Goal: Transaction & Acquisition: Purchase product/service

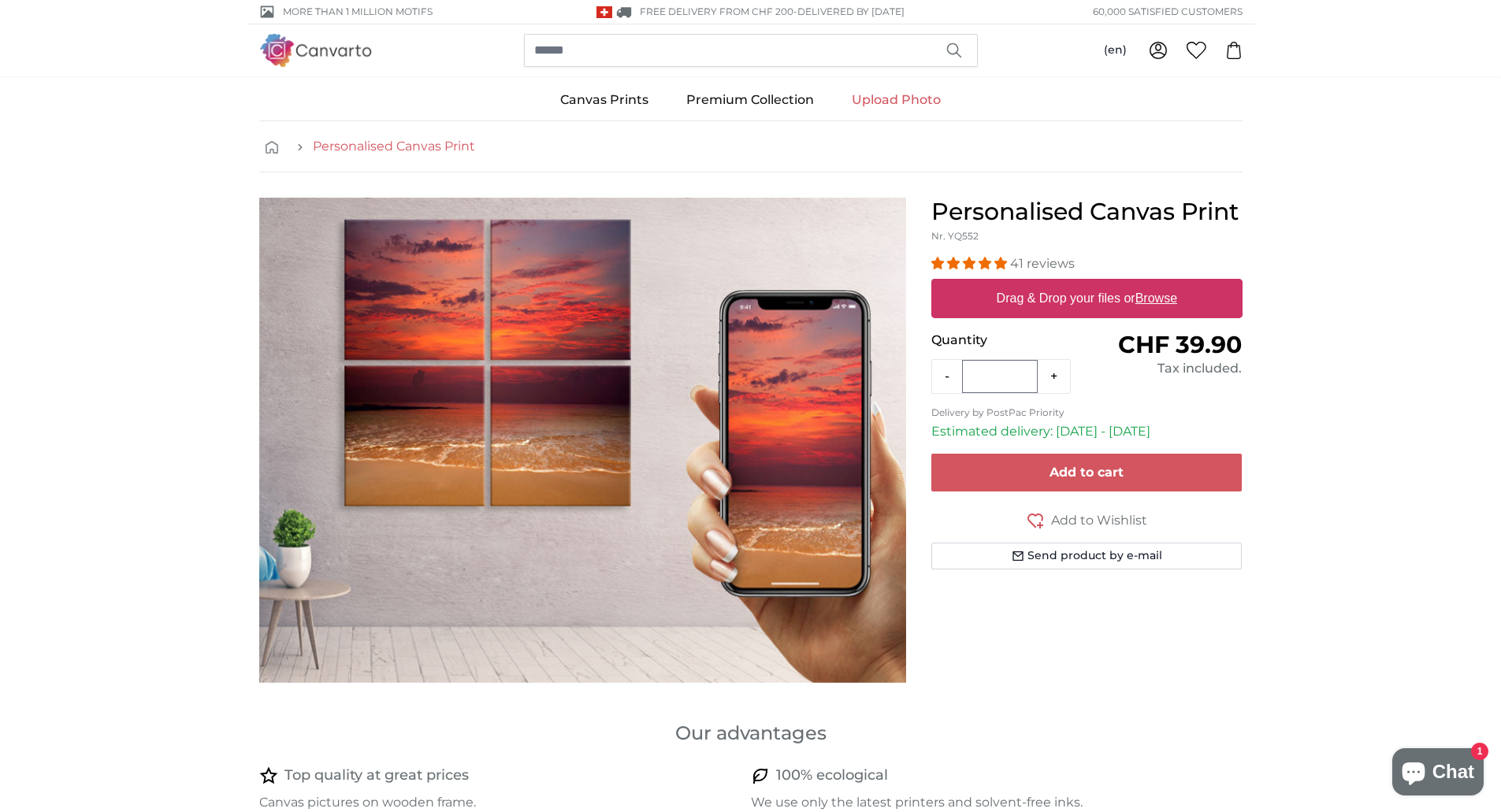
click at [426, 144] on link "Personalised Canvas Print" at bounding box center [394, 146] width 162 height 19
click at [1050, 388] on button "+" at bounding box center [1053, 377] width 32 height 31
click at [1051, 380] on button "+" at bounding box center [1053, 377] width 32 height 31
click at [947, 373] on button "-" at bounding box center [947, 377] width 30 height 31
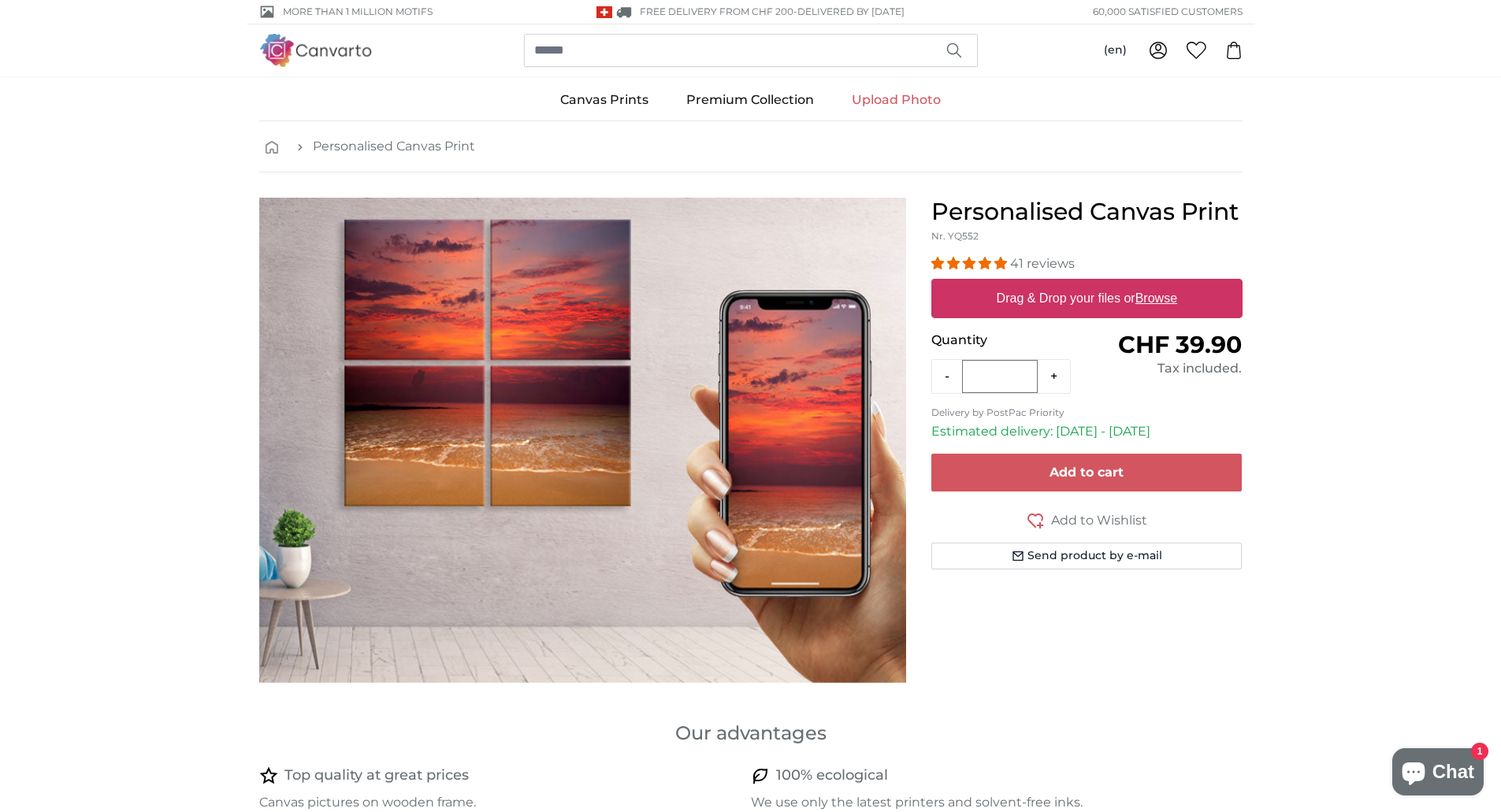
type input "*"
click at [1150, 304] on u "Browse" at bounding box center [1156, 298] width 41 height 14
click at [1150, 283] on input "Drag & Drop your files or Browse" at bounding box center [1087, 281] width 311 height 5
click at [1153, 298] on u "Browse" at bounding box center [1156, 298] width 41 height 14
click at [1153, 283] on input "Drag & Drop your files or Browse" at bounding box center [1087, 281] width 311 height 5
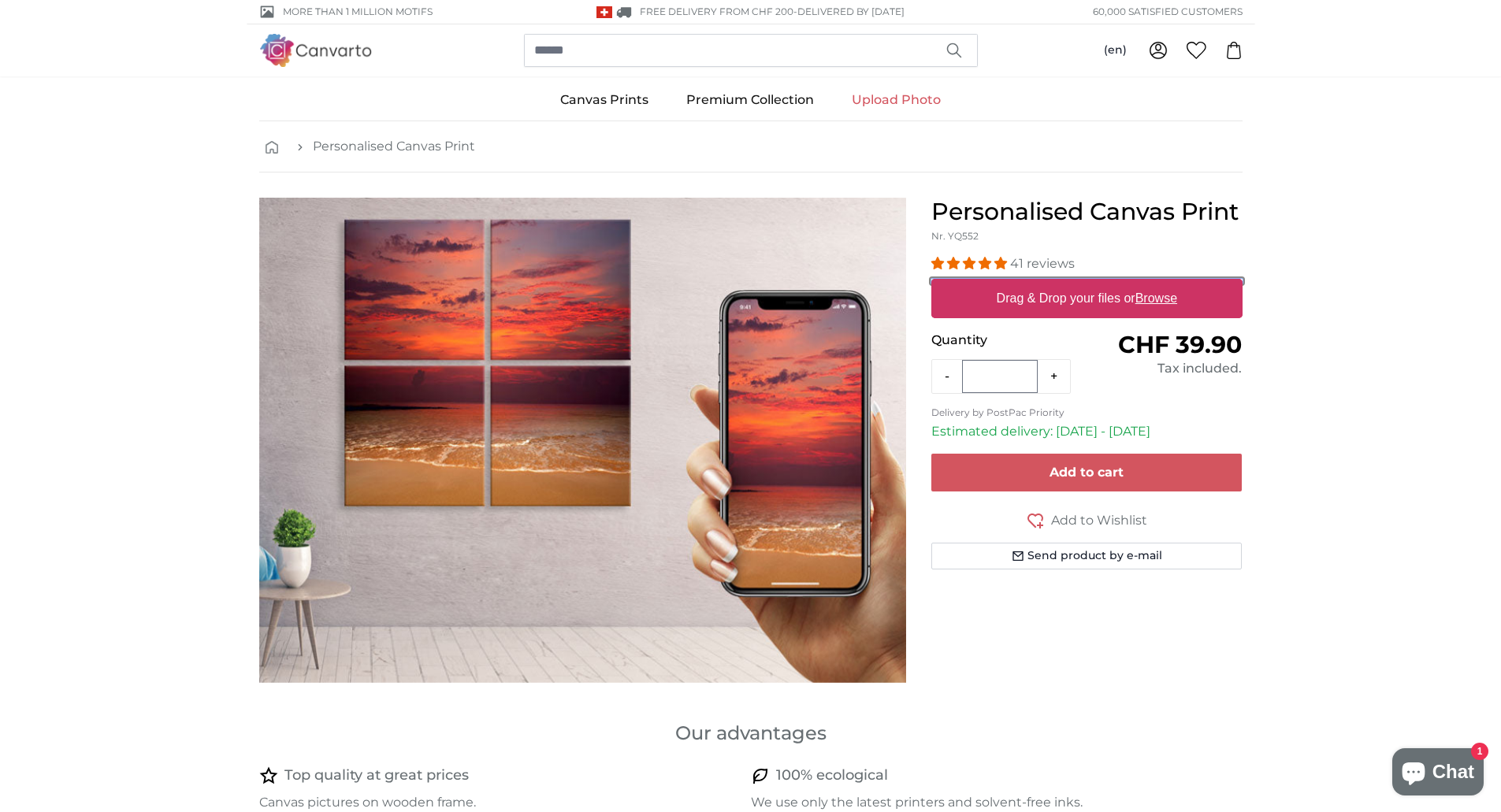
type input "**********"
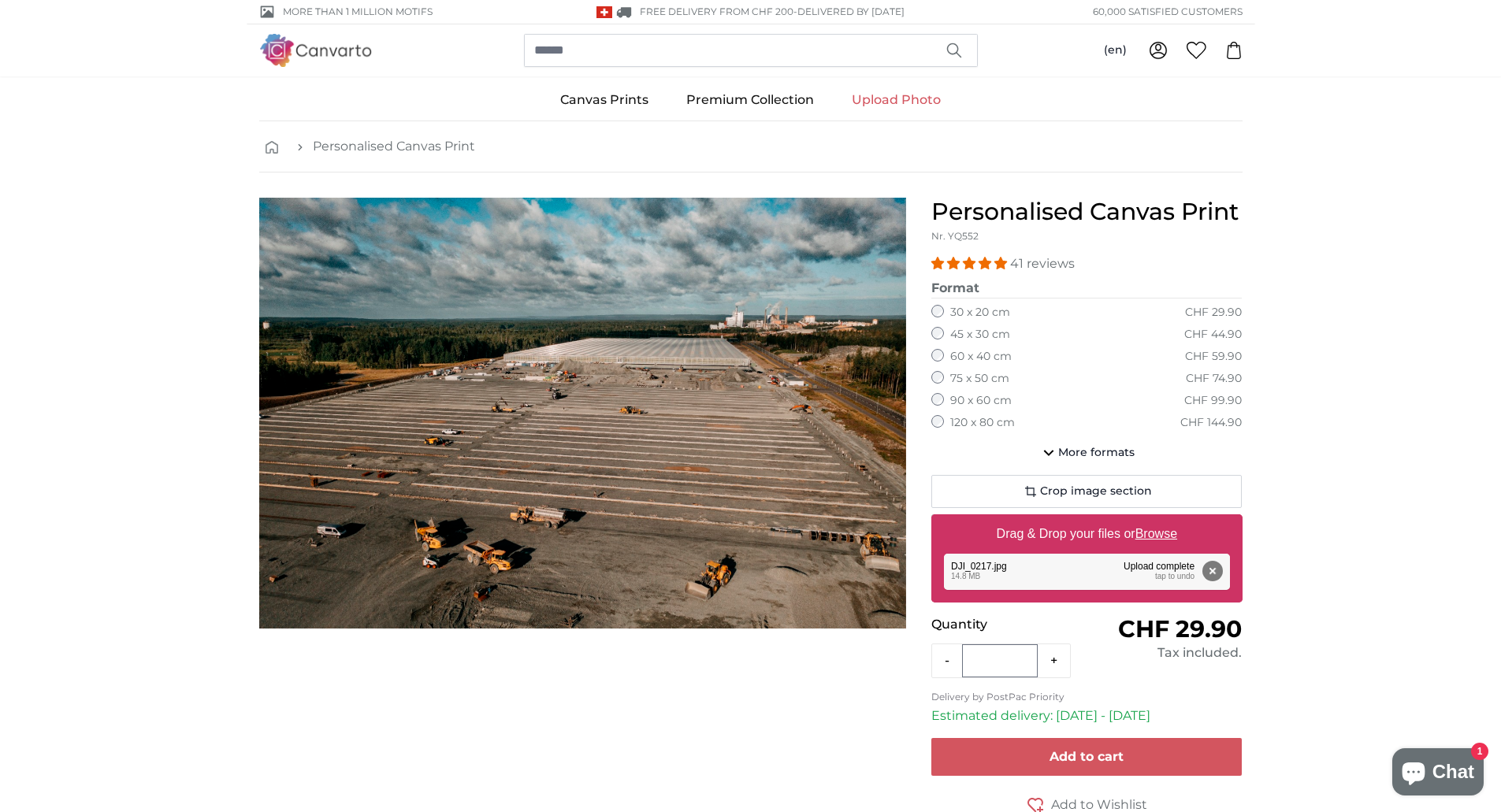
click at [1103, 449] on span "More formats" at bounding box center [1096, 453] width 77 height 16
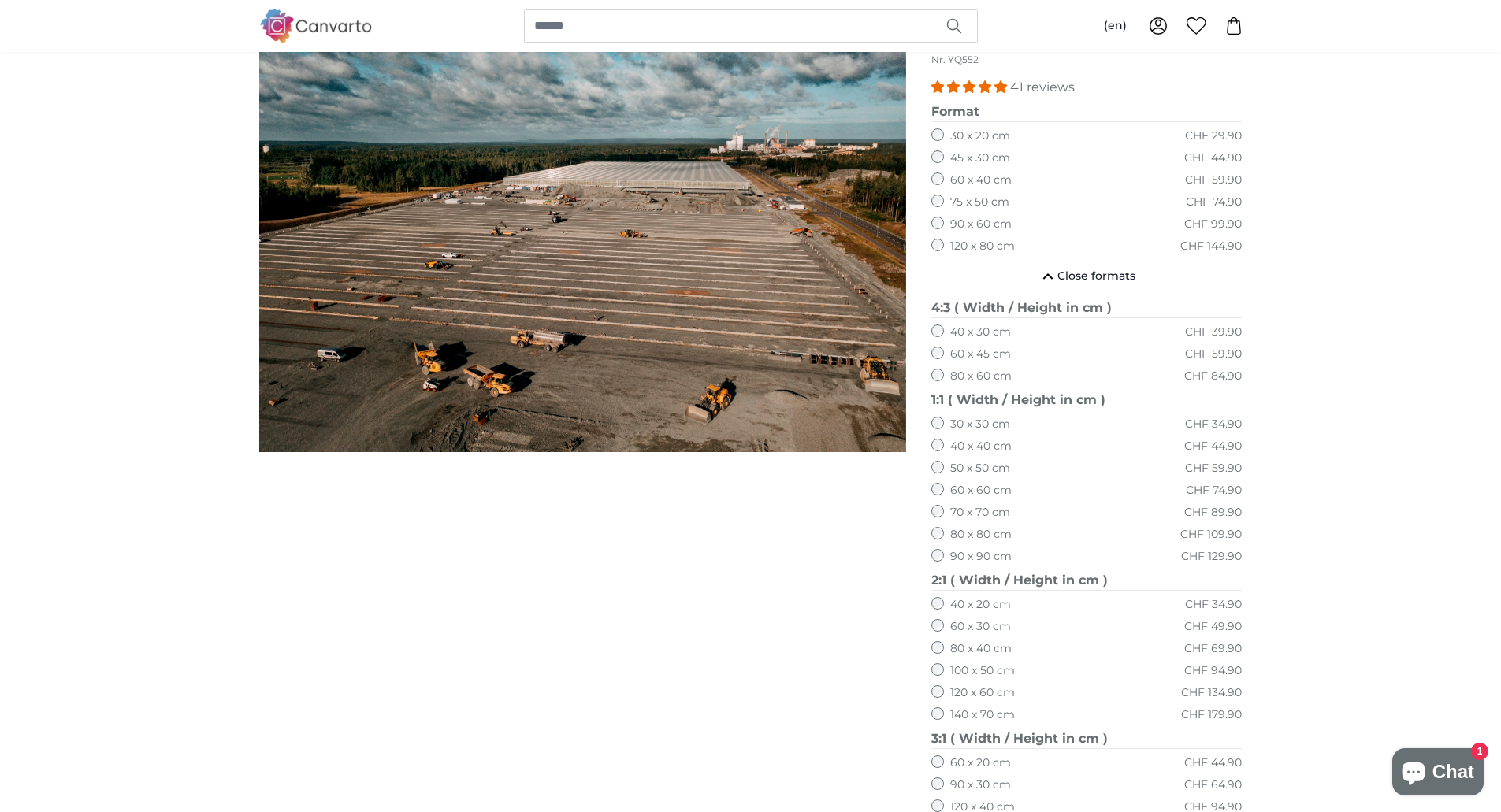
scroll to position [79, 0]
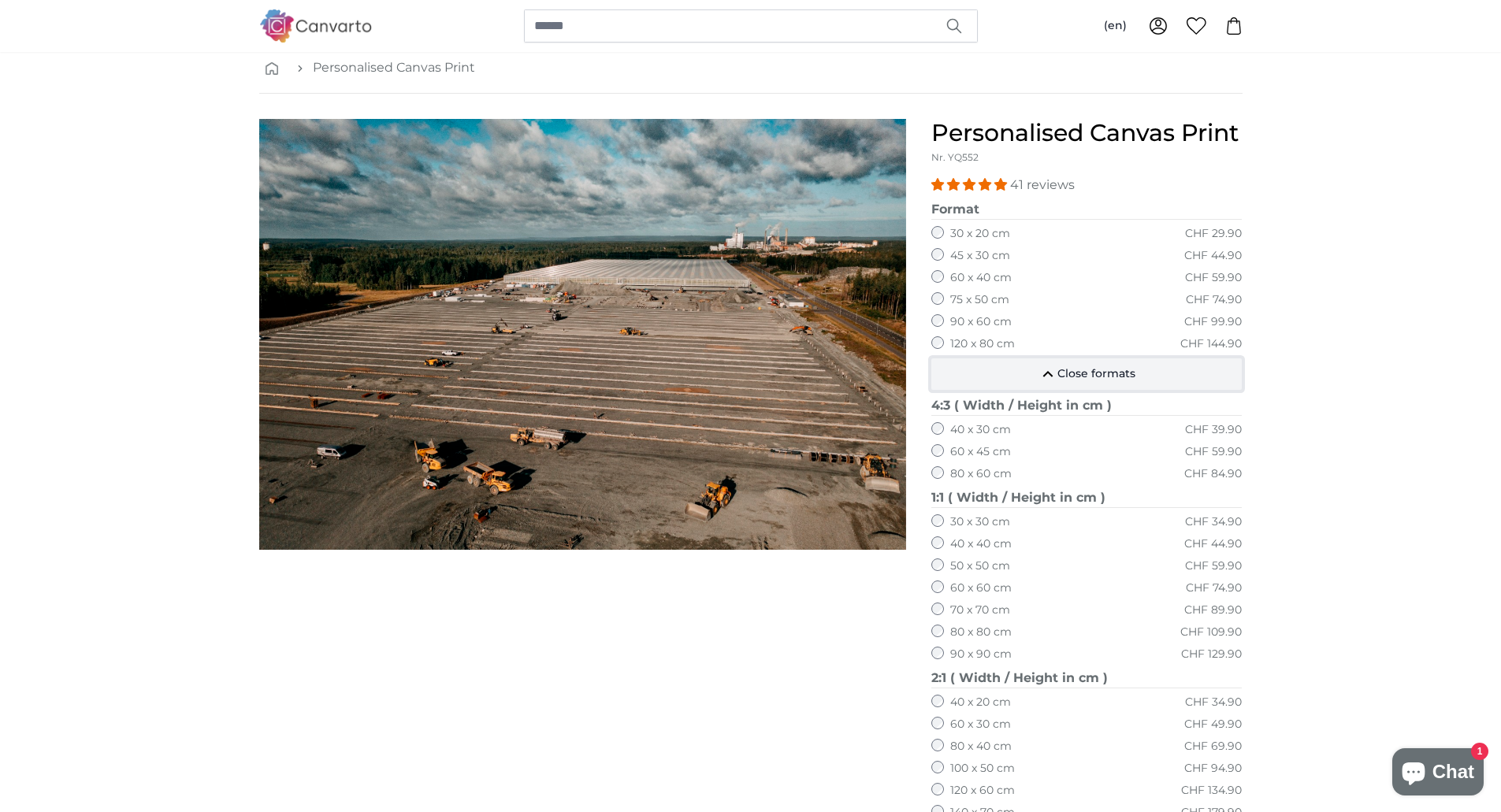
click at [1067, 382] on span "Close formats" at bounding box center [1095, 374] width 78 height 16
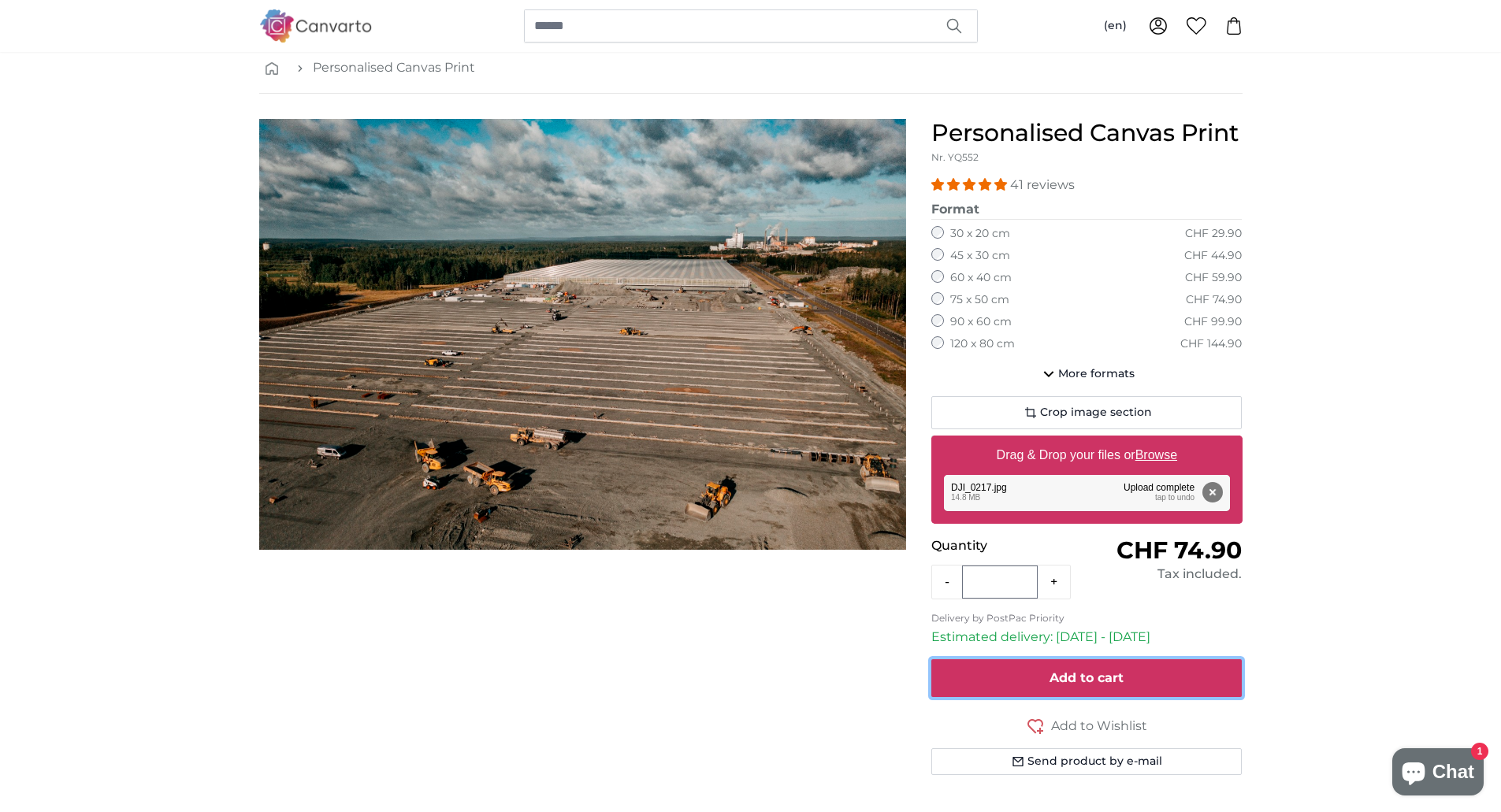
click at [1050, 676] on span "Add to cart" at bounding box center [1086, 677] width 74 height 15
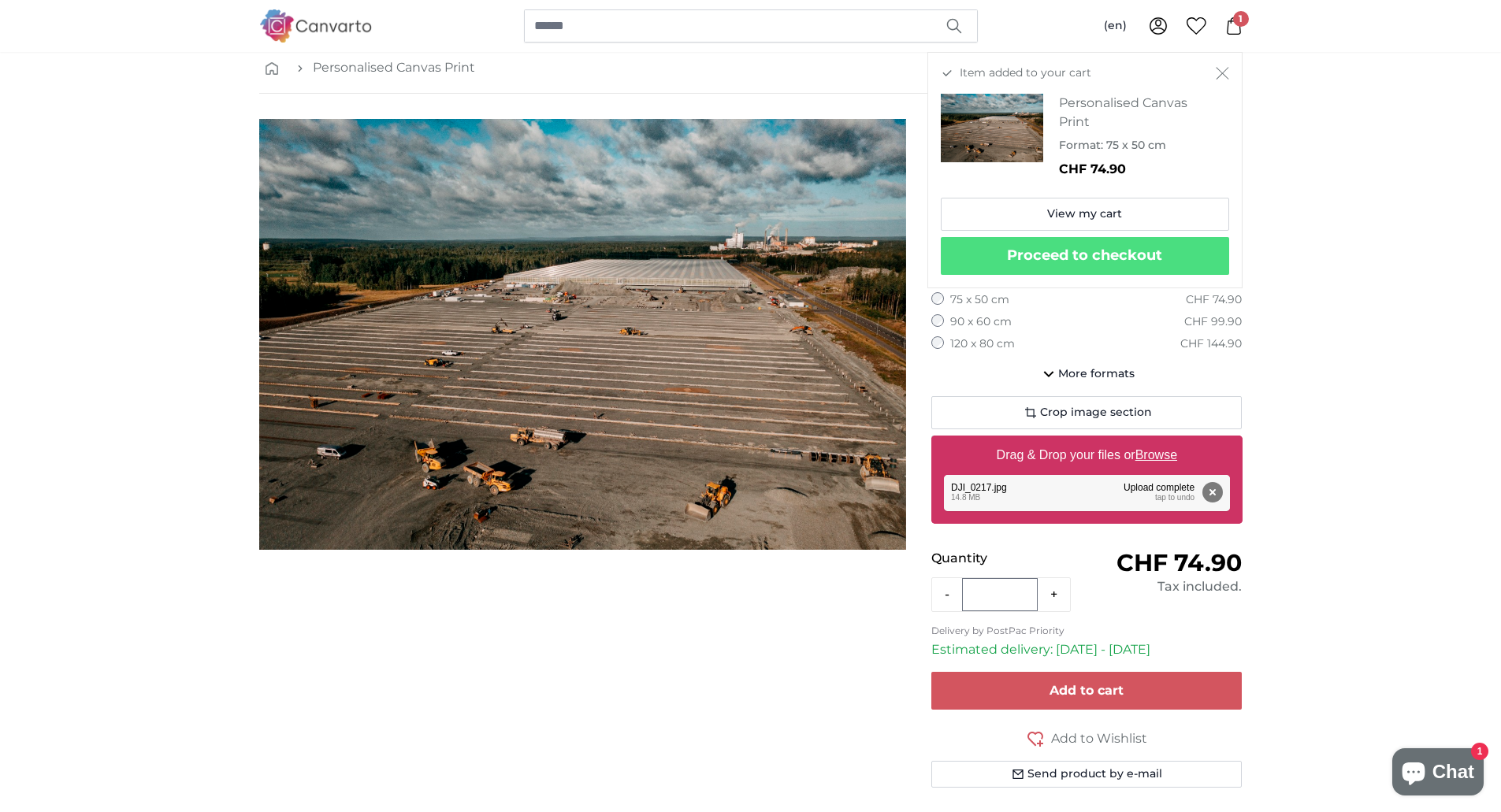
click at [1169, 454] on u "Browse" at bounding box center [1156, 455] width 41 height 14
click at [1169, 440] on input "Drag & Drop your files or Browse" at bounding box center [1087, 438] width 311 height 5
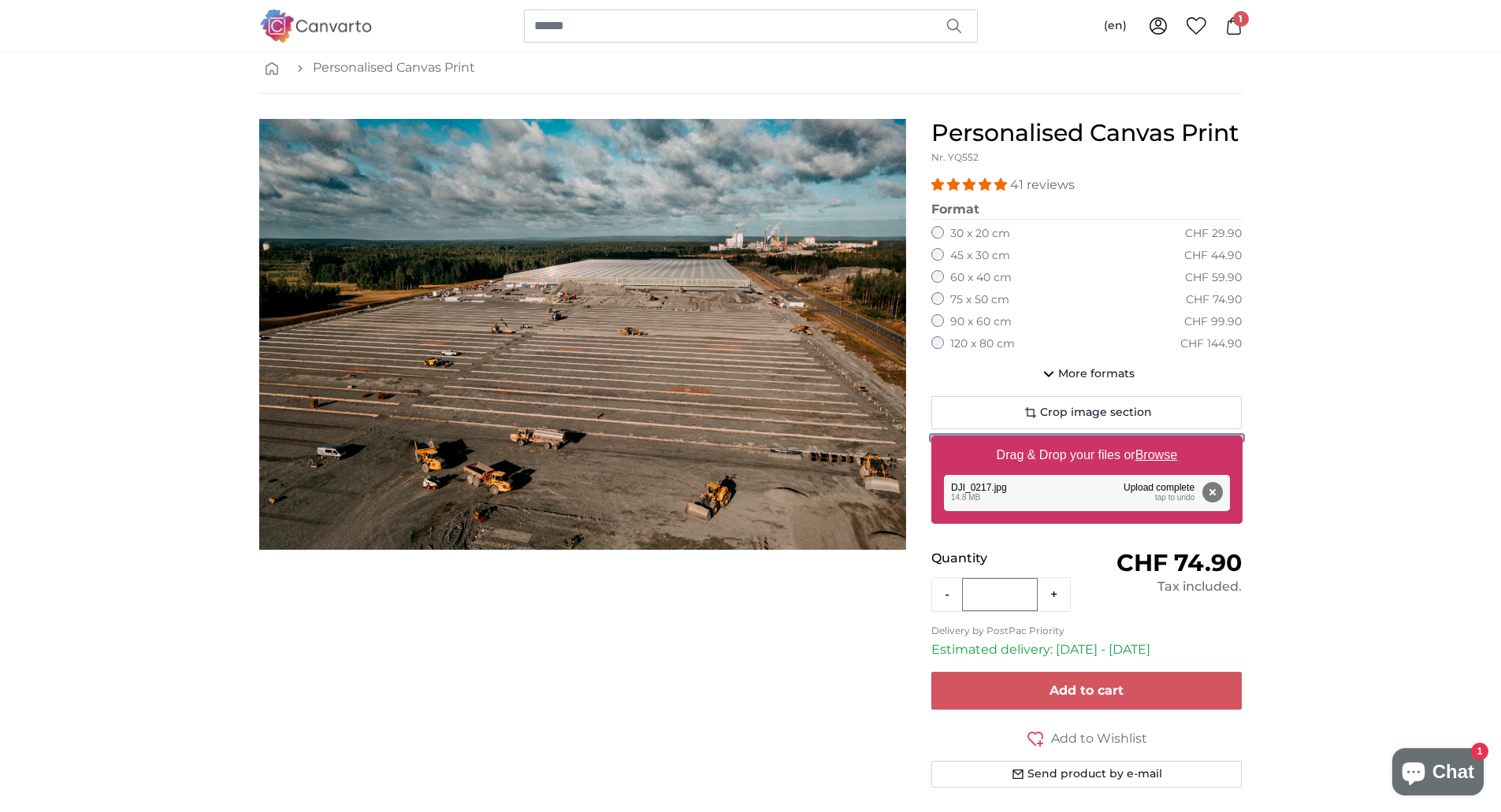
type input "**********"
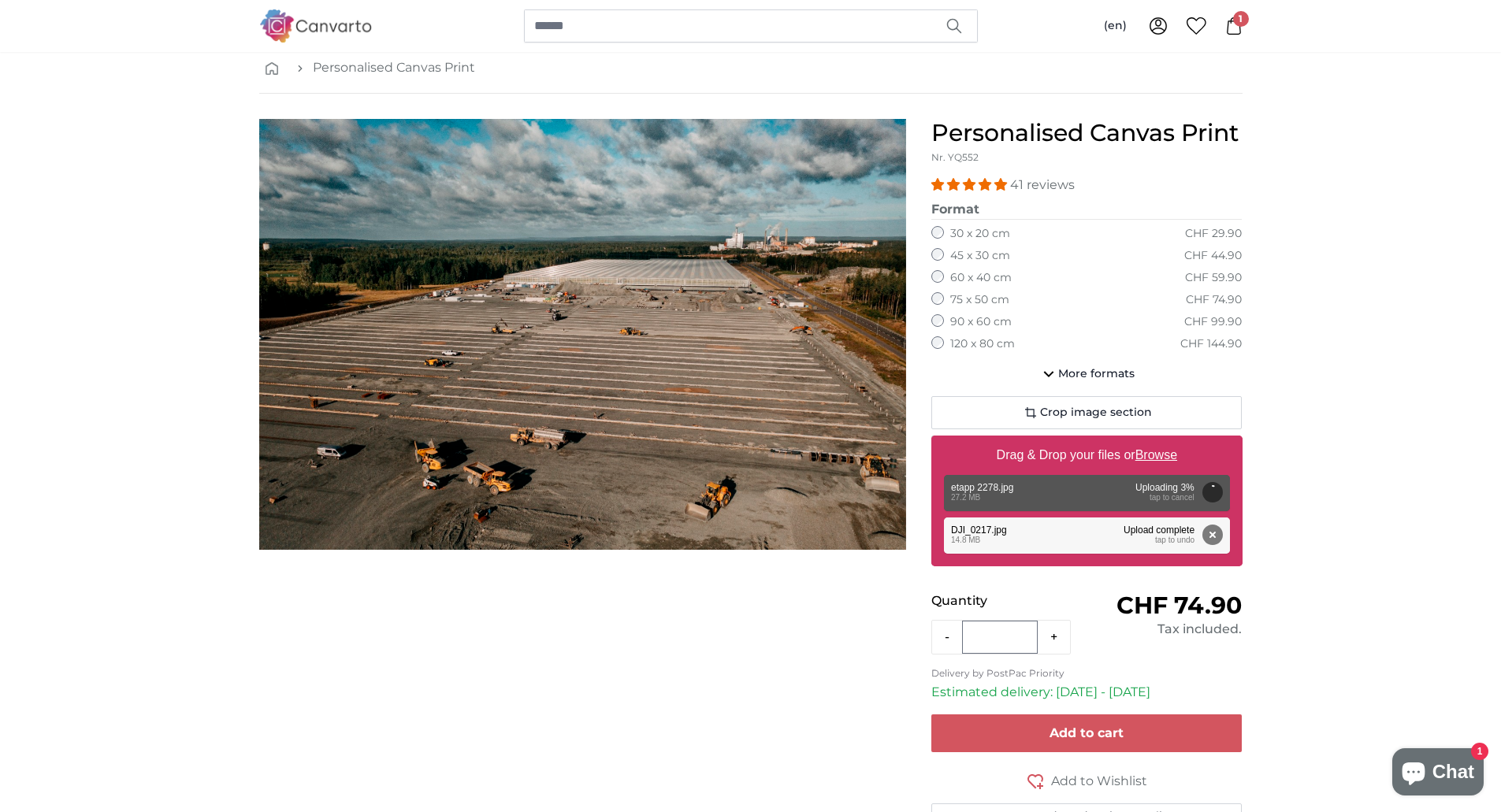
click at [1162, 457] on u "Browse" at bounding box center [1156, 455] width 41 height 14
click at [1162, 440] on input "Drag & Drop your files or Browse" at bounding box center [1087, 438] width 311 height 5
type input "**********"
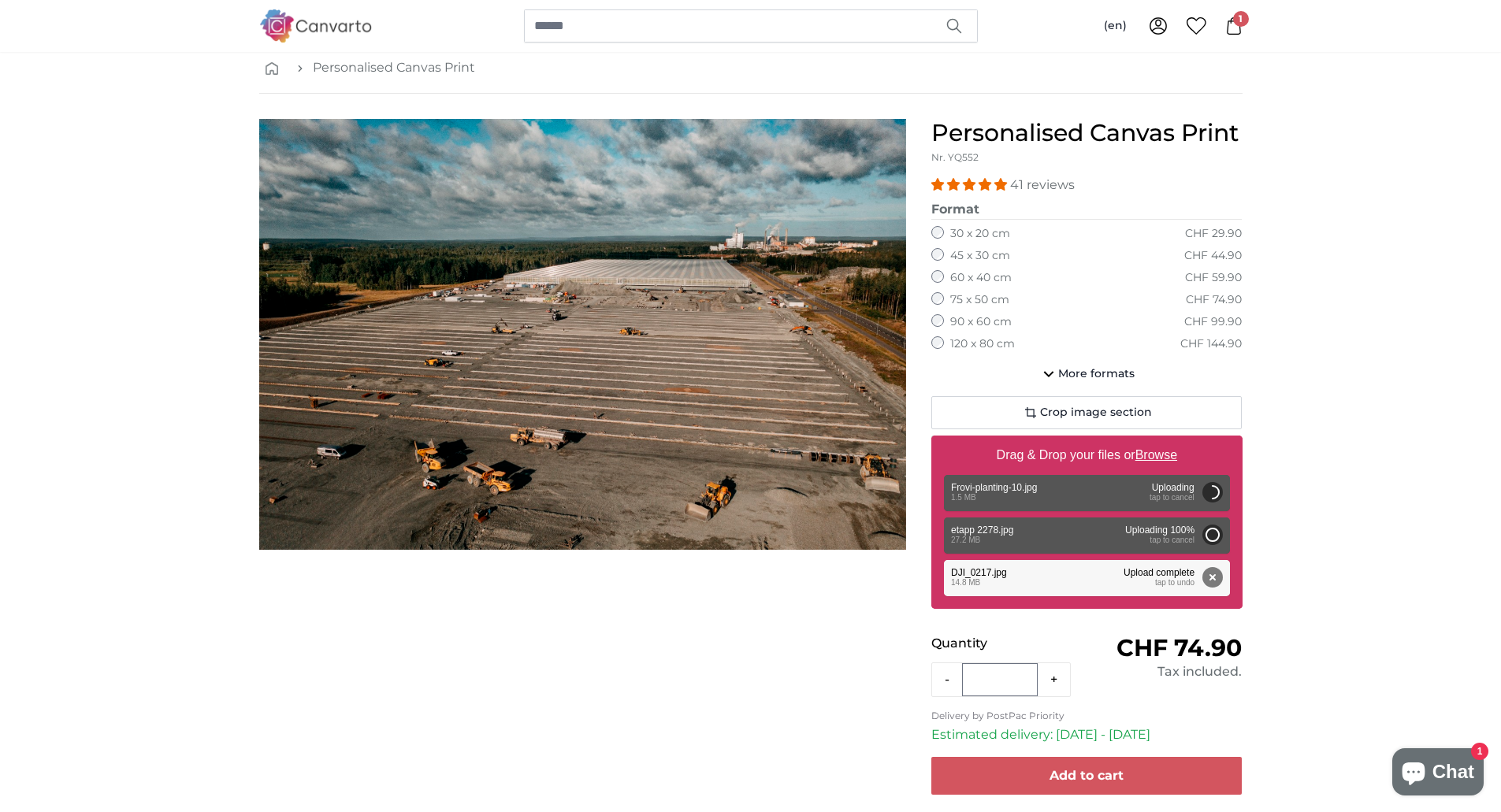
click at [1232, 28] on icon at bounding box center [1233, 27] width 18 height 18
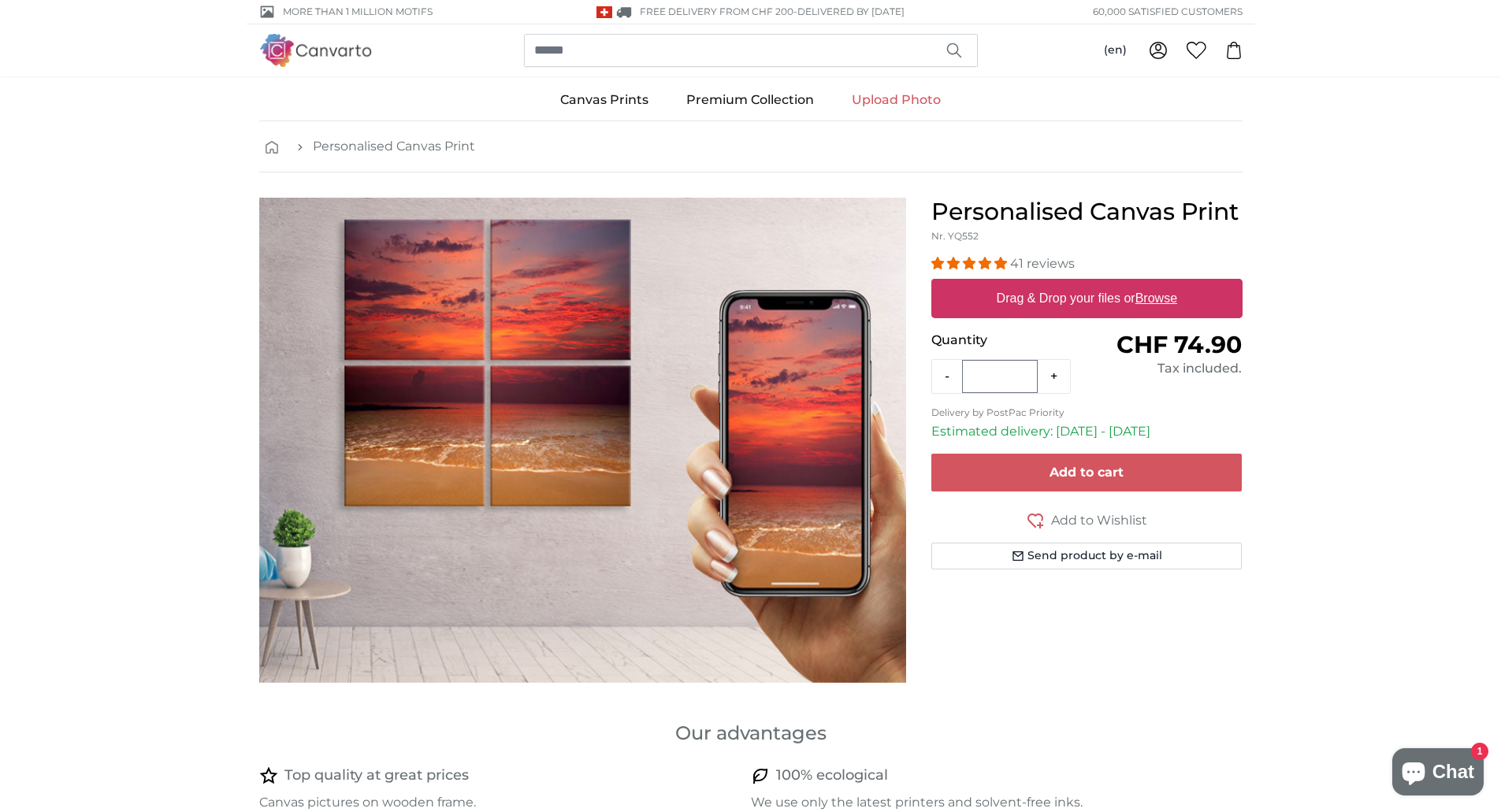
click at [1157, 298] on u "Browse" at bounding box center [1156, 298] width 41 height 14
click at [1157, 283] on input "Drag & Drop your files or Browse" at bounding box center [1087, 281] width 311 height 5
type input "**********"
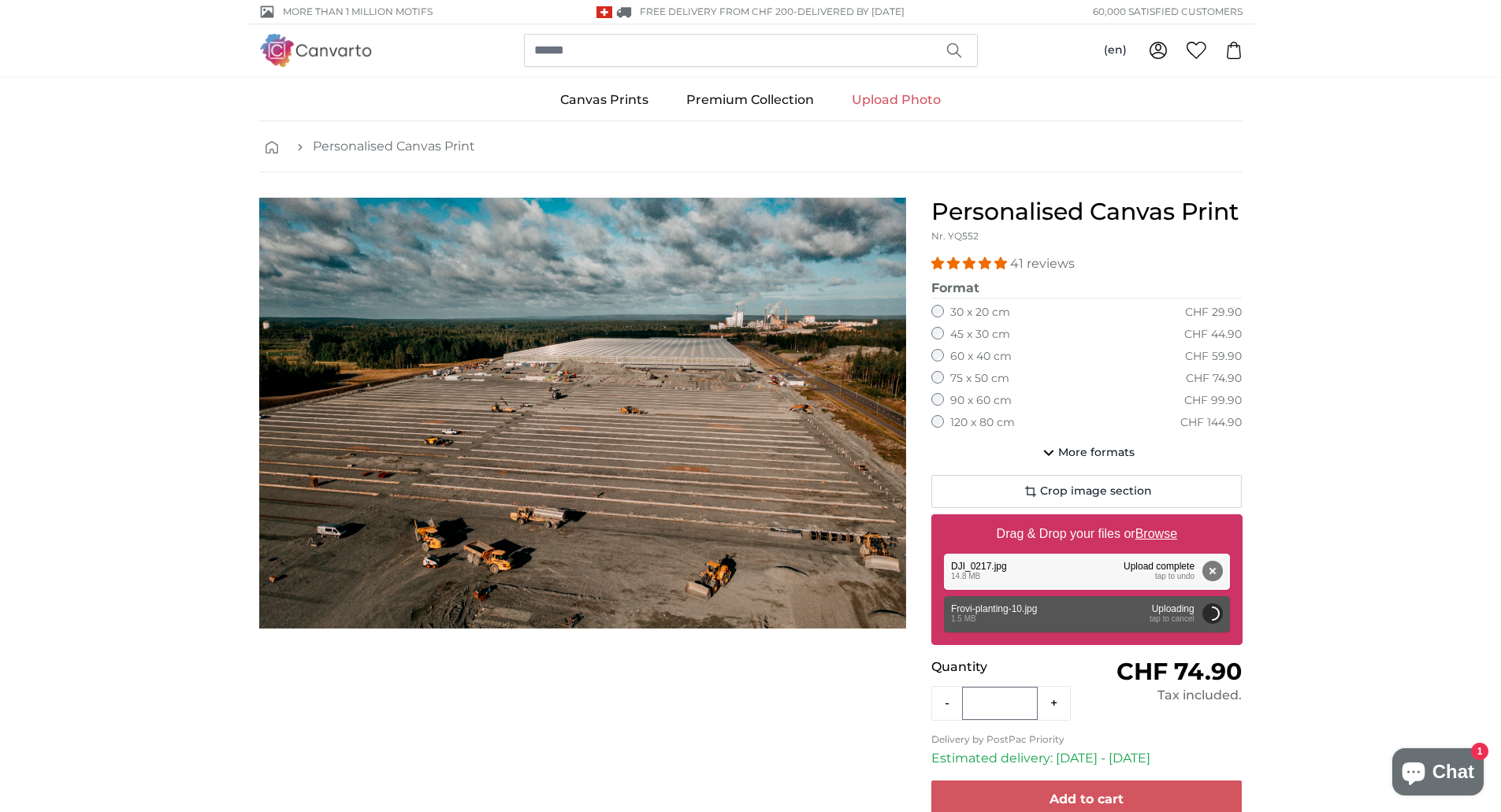
click at [533, 745] on div at bounding box center [582, 566] width 672 height 736
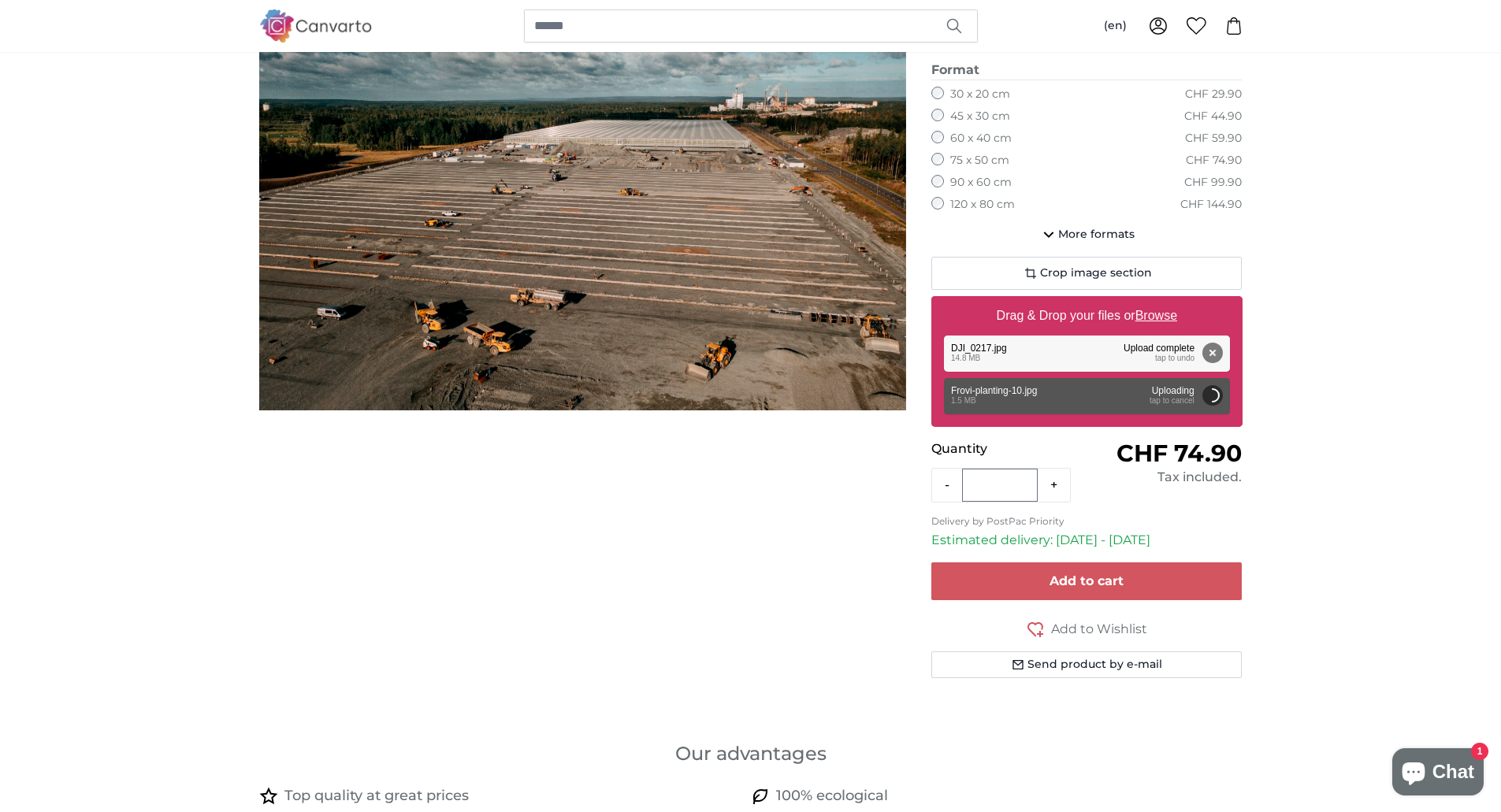
scroll to position [236, 0]
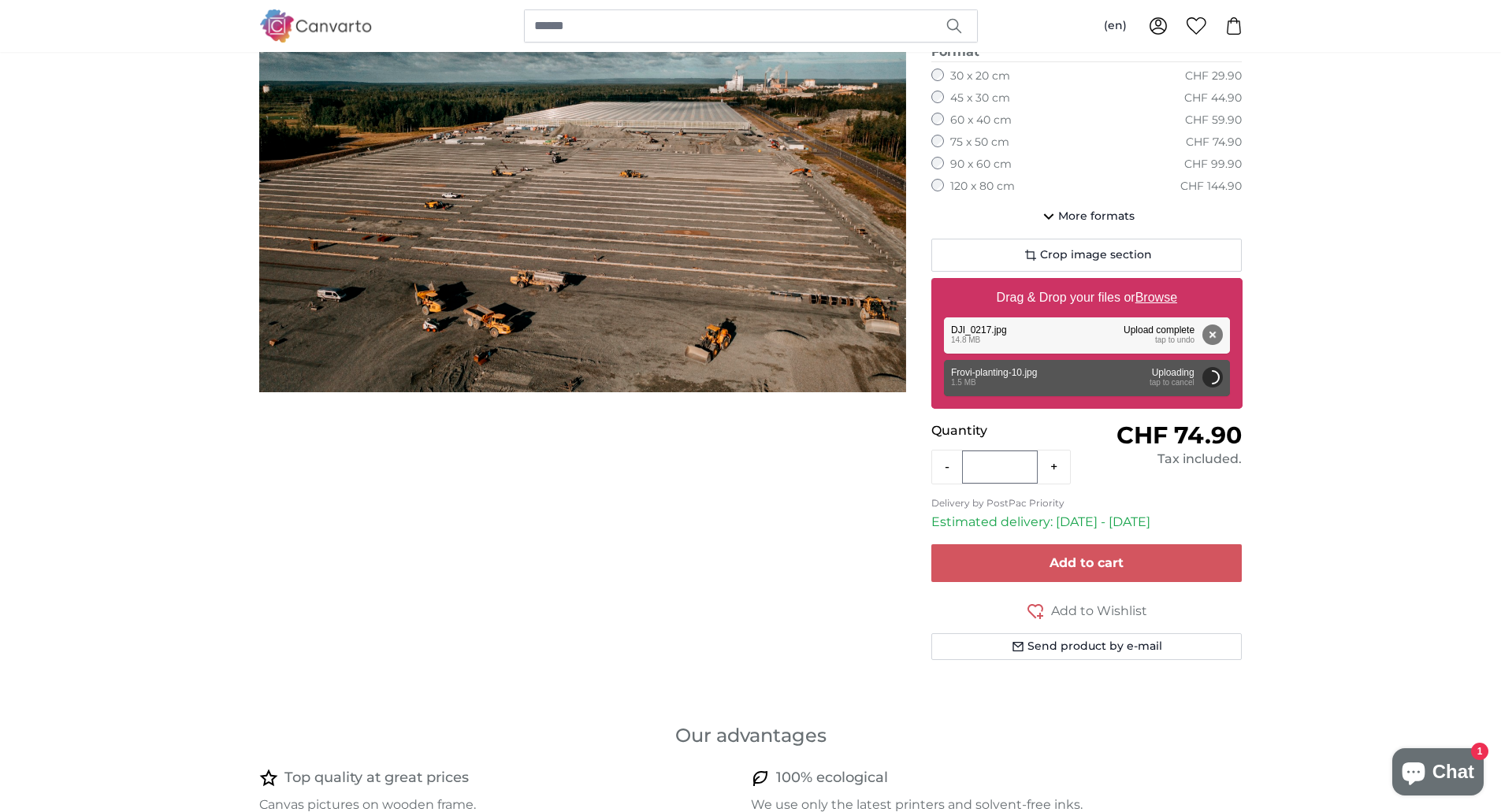
click at [1161, 297] on u "Browse" at bounding box center [1156, 297] width 41 height 14
click at [1161, 282] on input "Drag & Drop your files or Browse" at bounding box center [1087, 281] width 311 height 5
type input "**********"
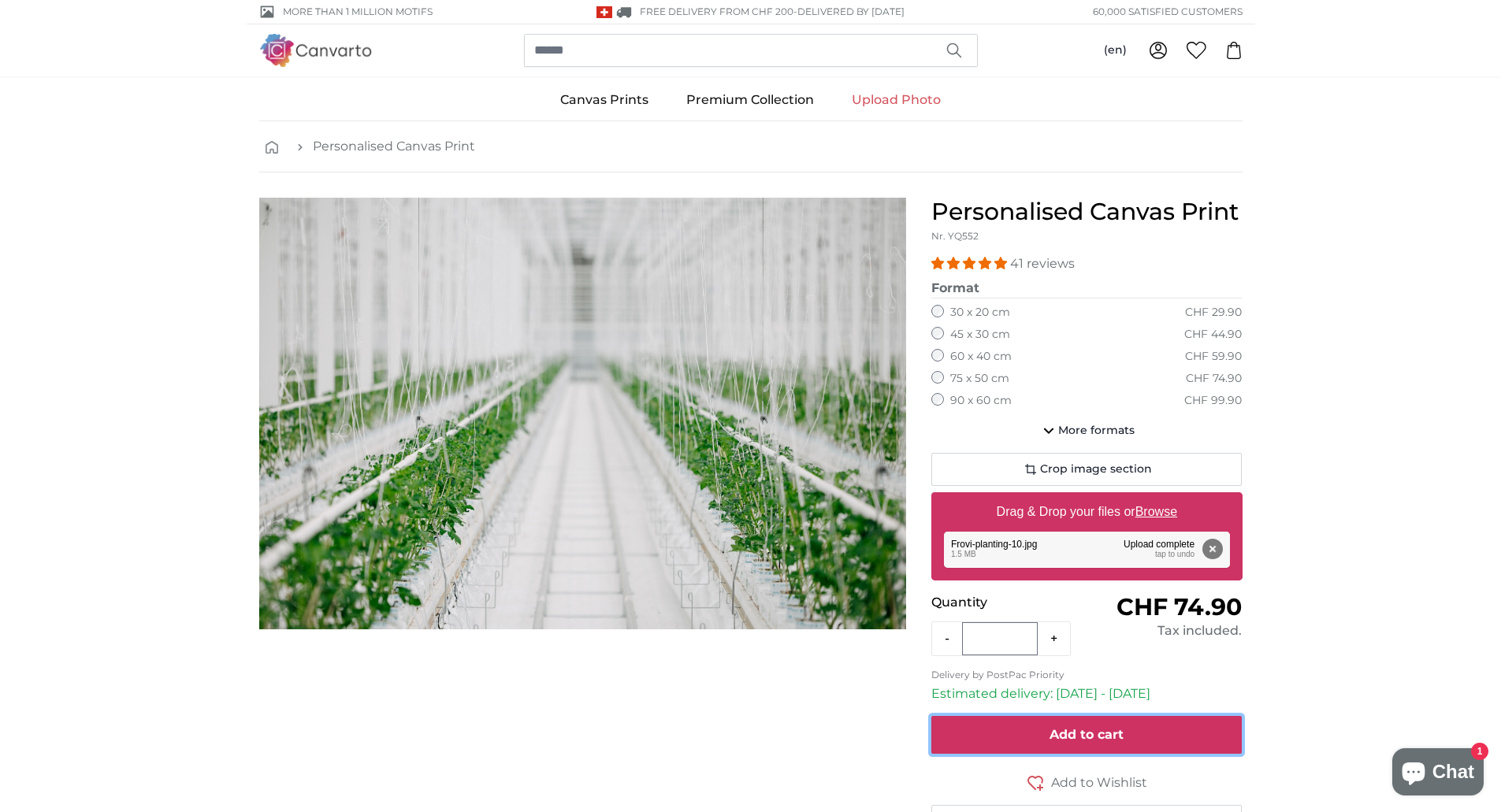
click at [1076, 739] on span "Add to cart" at bounding box center [1086, 734] width 74 height 15
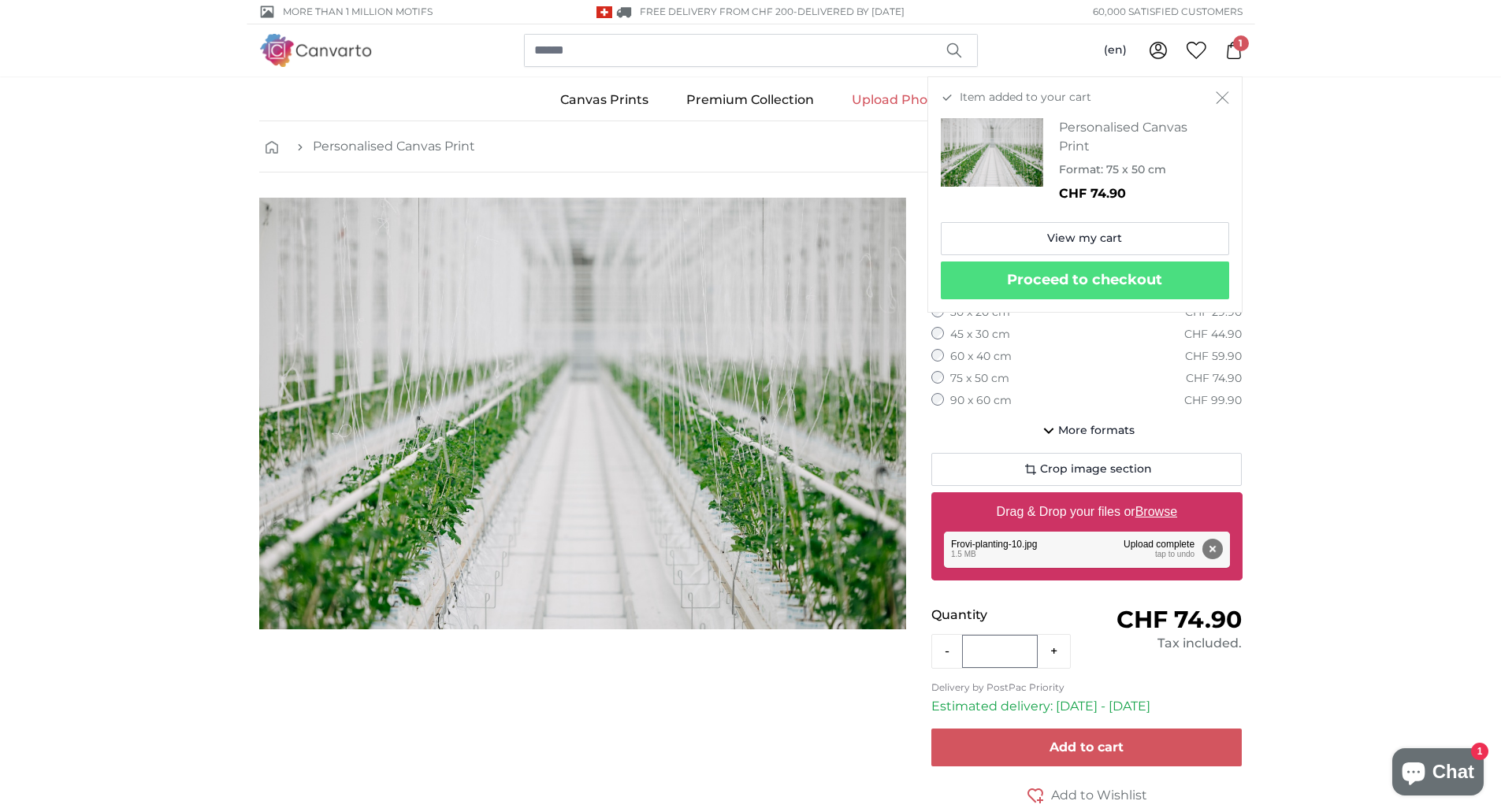
click at [1158, 516] on u "Browse" at bounding box center [1156, 512] width 41 height 14
click at [1158, 497] on input "Drag & Drop your files or Browse" at bounding box center [1087, 494] width 311 height 5
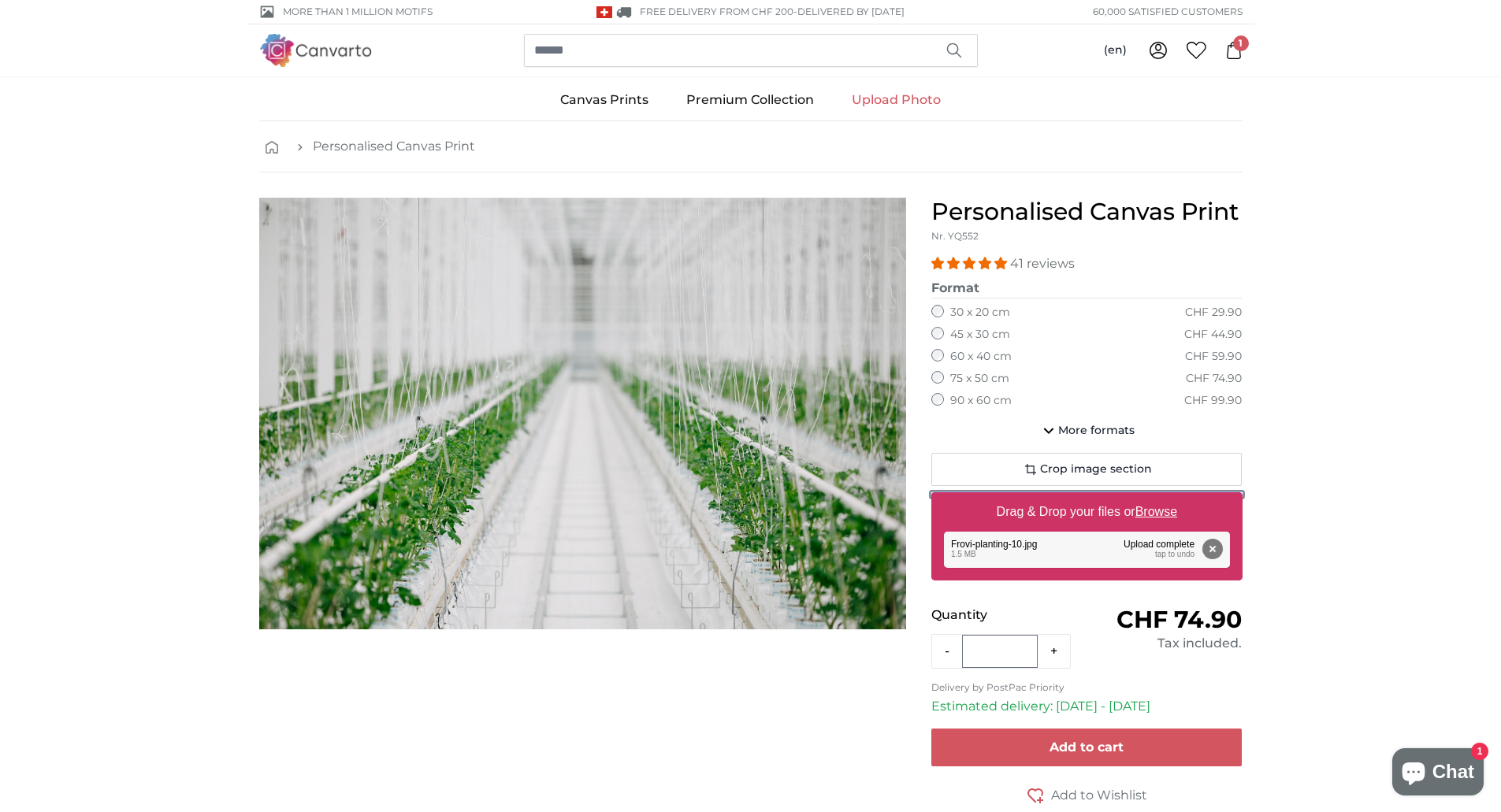
type input "**********"
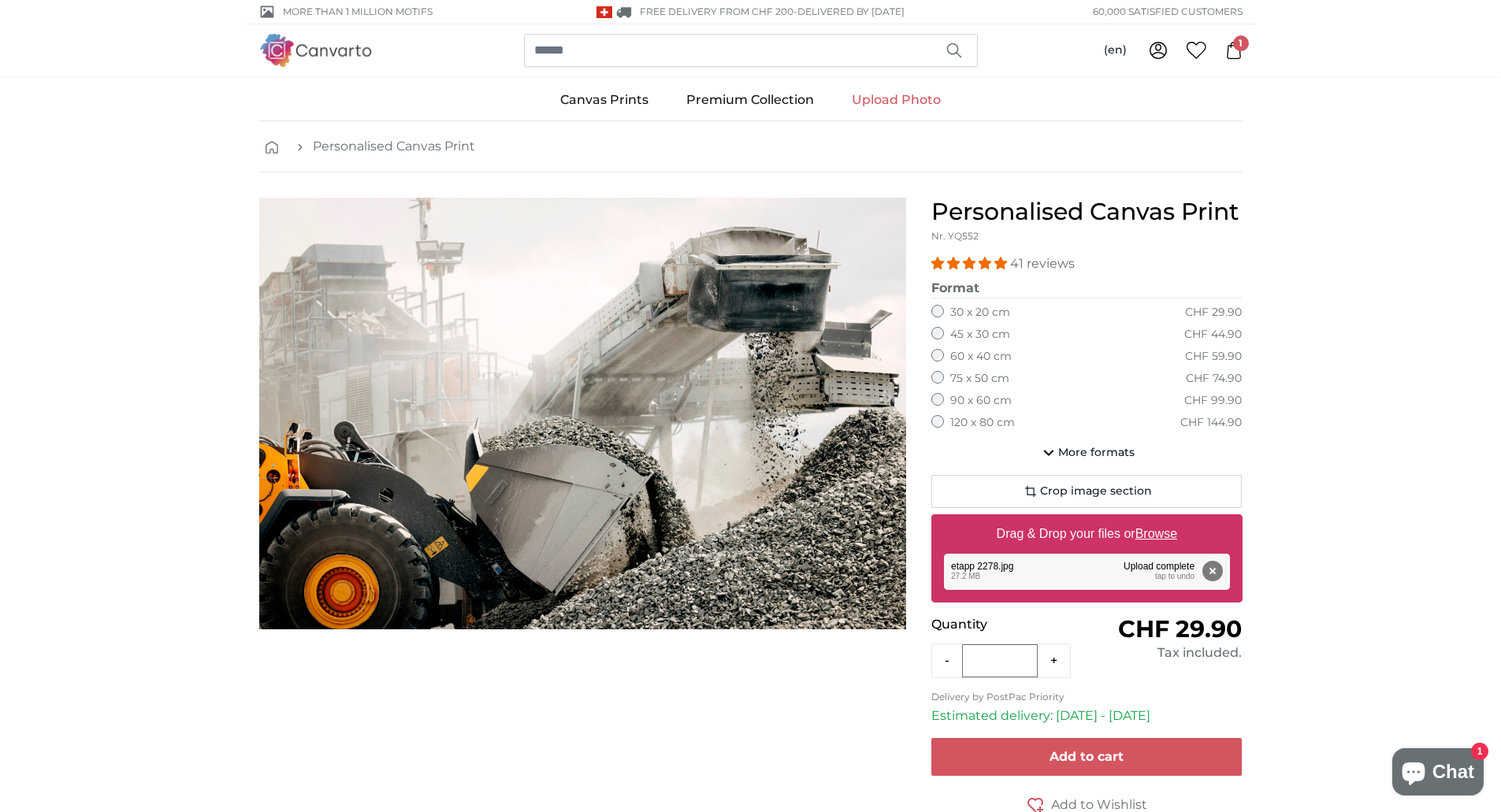
click at [962, 379] on label "75 x 50 cm" at bounding box center [979, 379] width 59 height 16
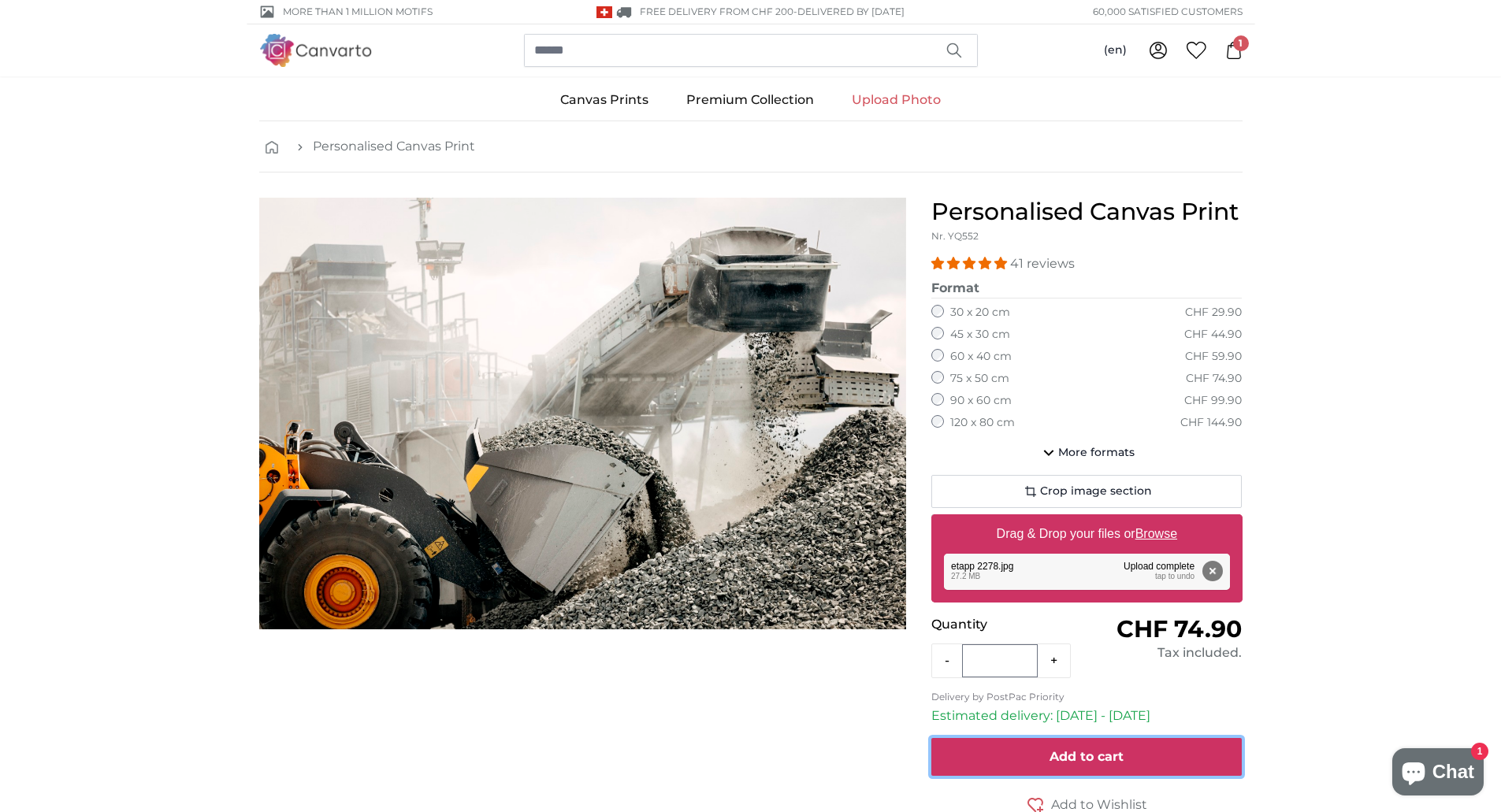
click at [1087, 761] on span "Add to cart" at bounding box center [1086, 756] width 74 height 15
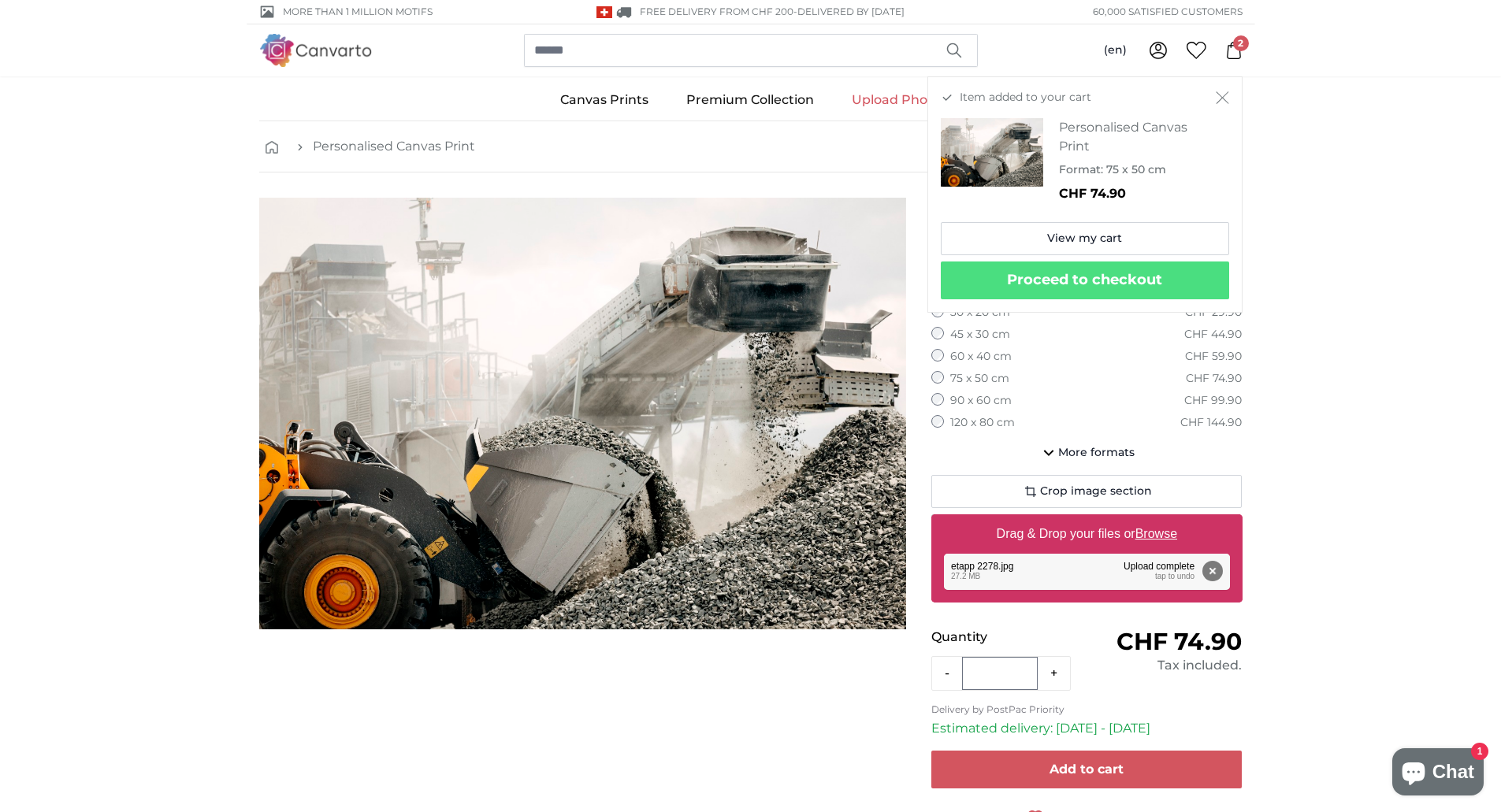
click at [1220, 93] on icon "Close" at bounding box center [1222, 97] width 14 height 13
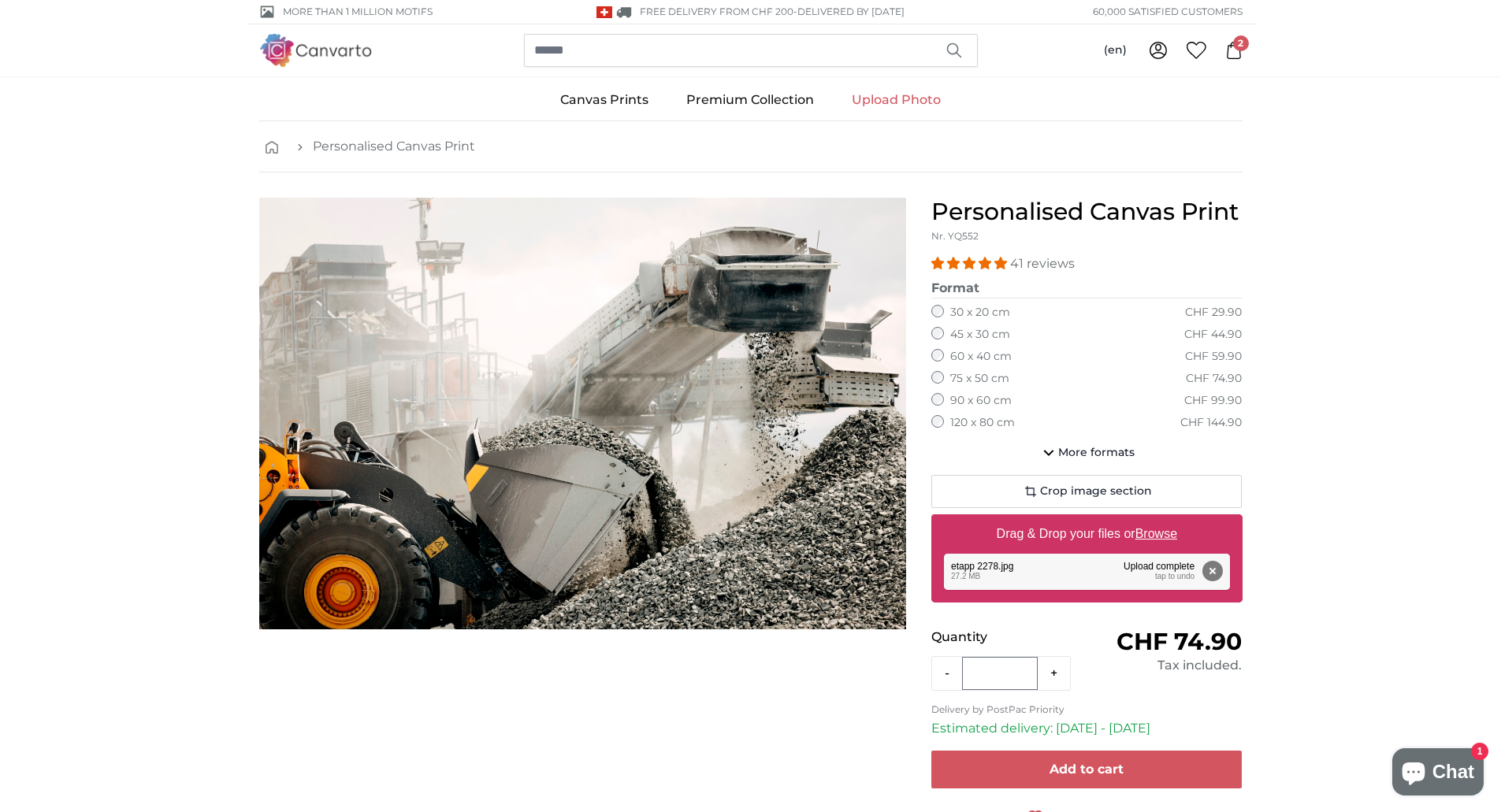
click at [1167, 534] on u "Browse" at bounding box center [1156, 533] width 41 height 14
click at [1167, 519] on input "Drag & Drop your files or Browse" at bounding box center [1087, 517] width 311 height 5
type input "**********"
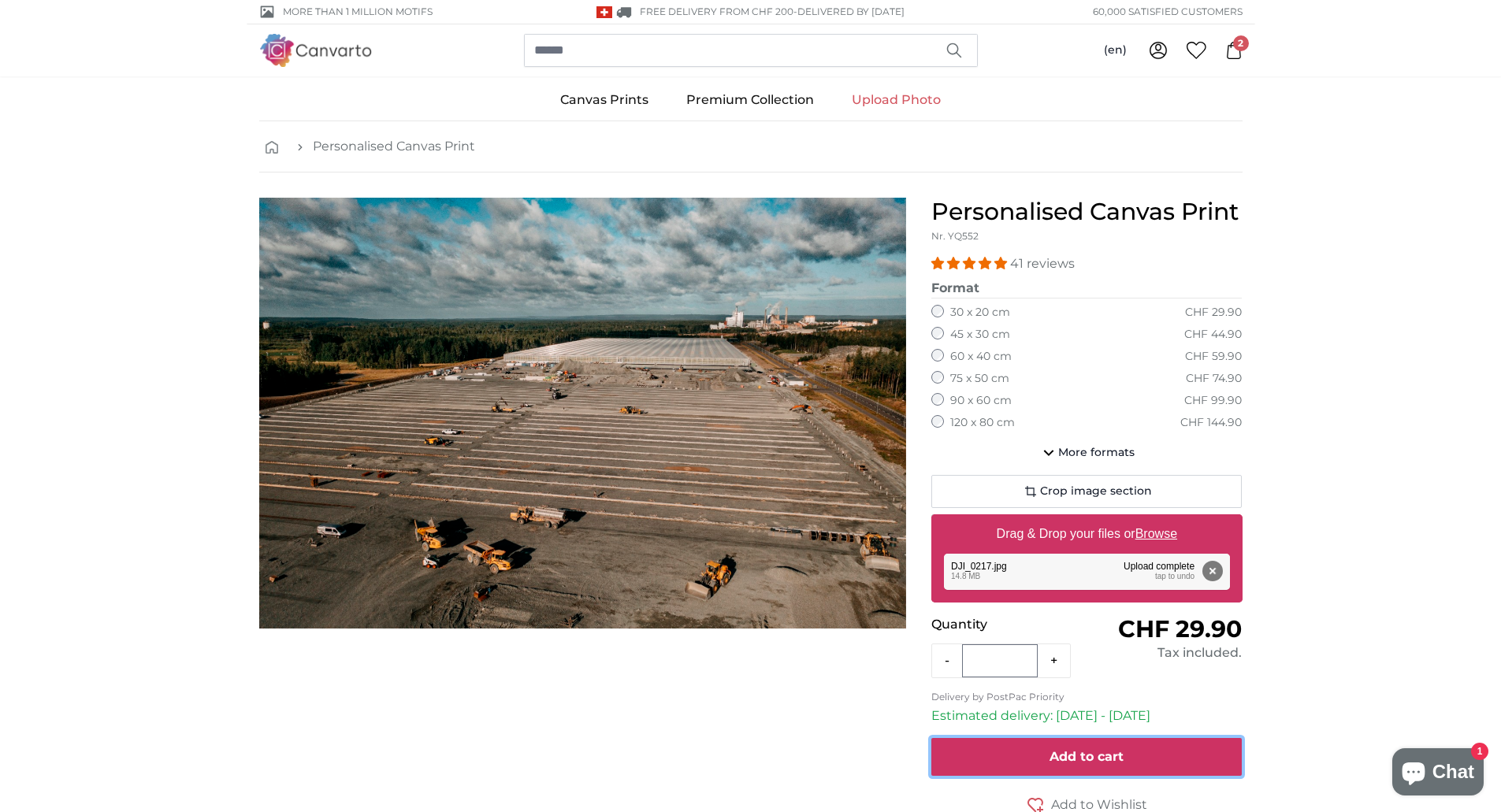
click at [1092, 750] on span "Add to cart" at bounding box center [1086, 756] width 74 height 15
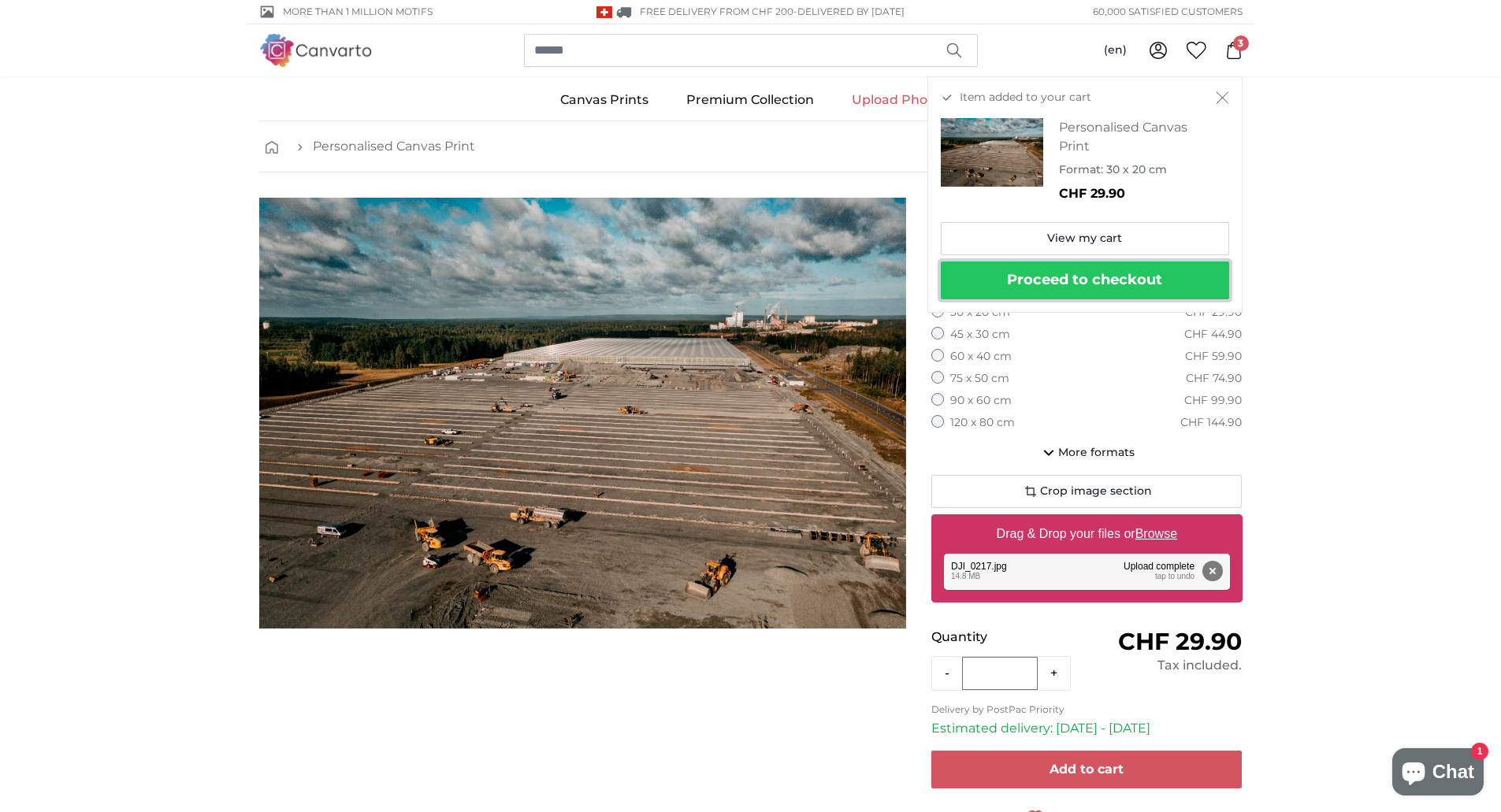
click at [1163, 282] on button "Proceed to checkout" at bounding box center [1085, 281] width 288 height 37
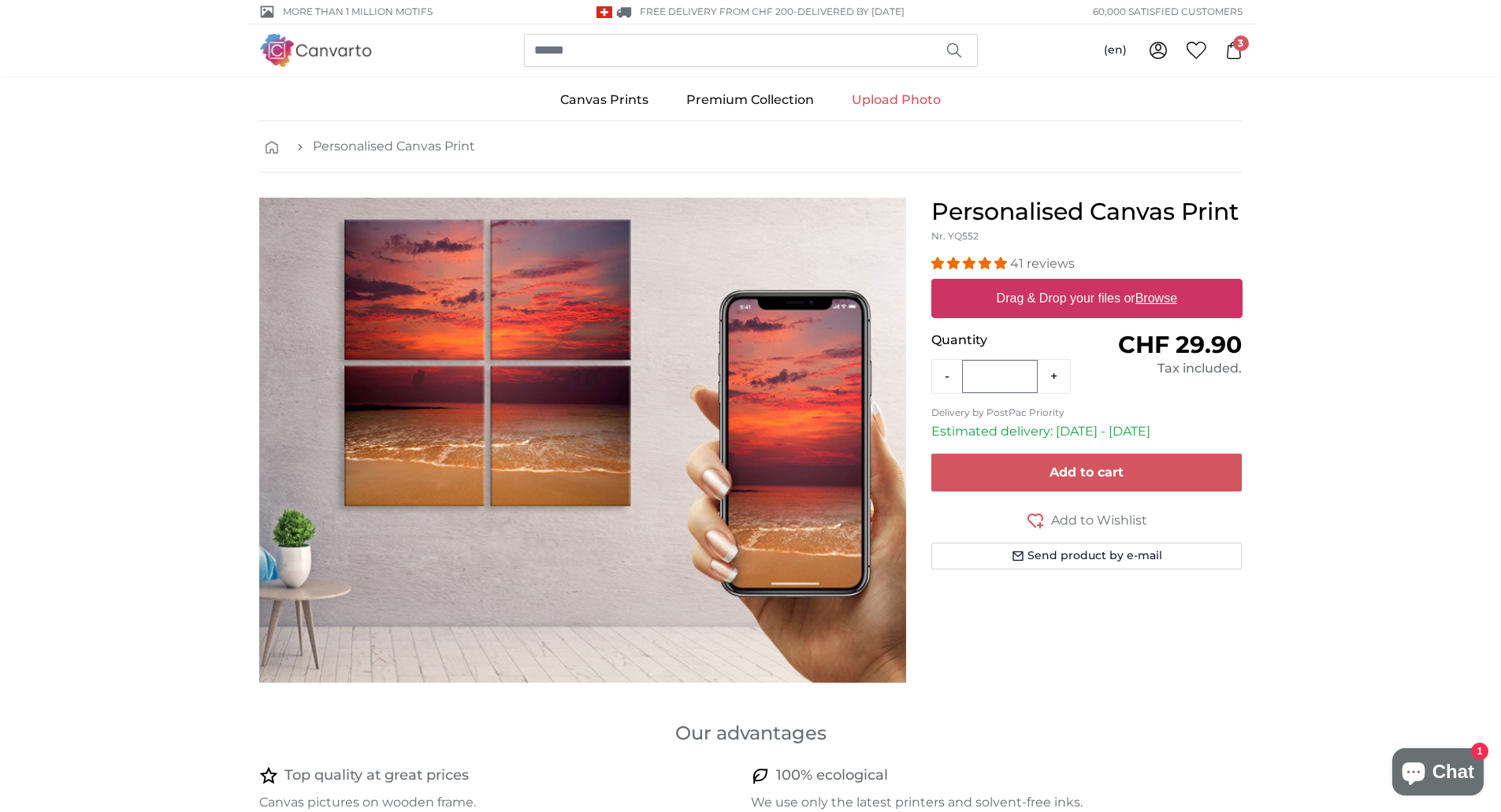
click at [1172, 292] on u "Browse" at bounding box center [1156, 298] width 41 height 14
click at [1172, 283] on input "Drag & Drop your files or Browse" at bounding box center [1087, 281] width 311 height 5
type input "**********"
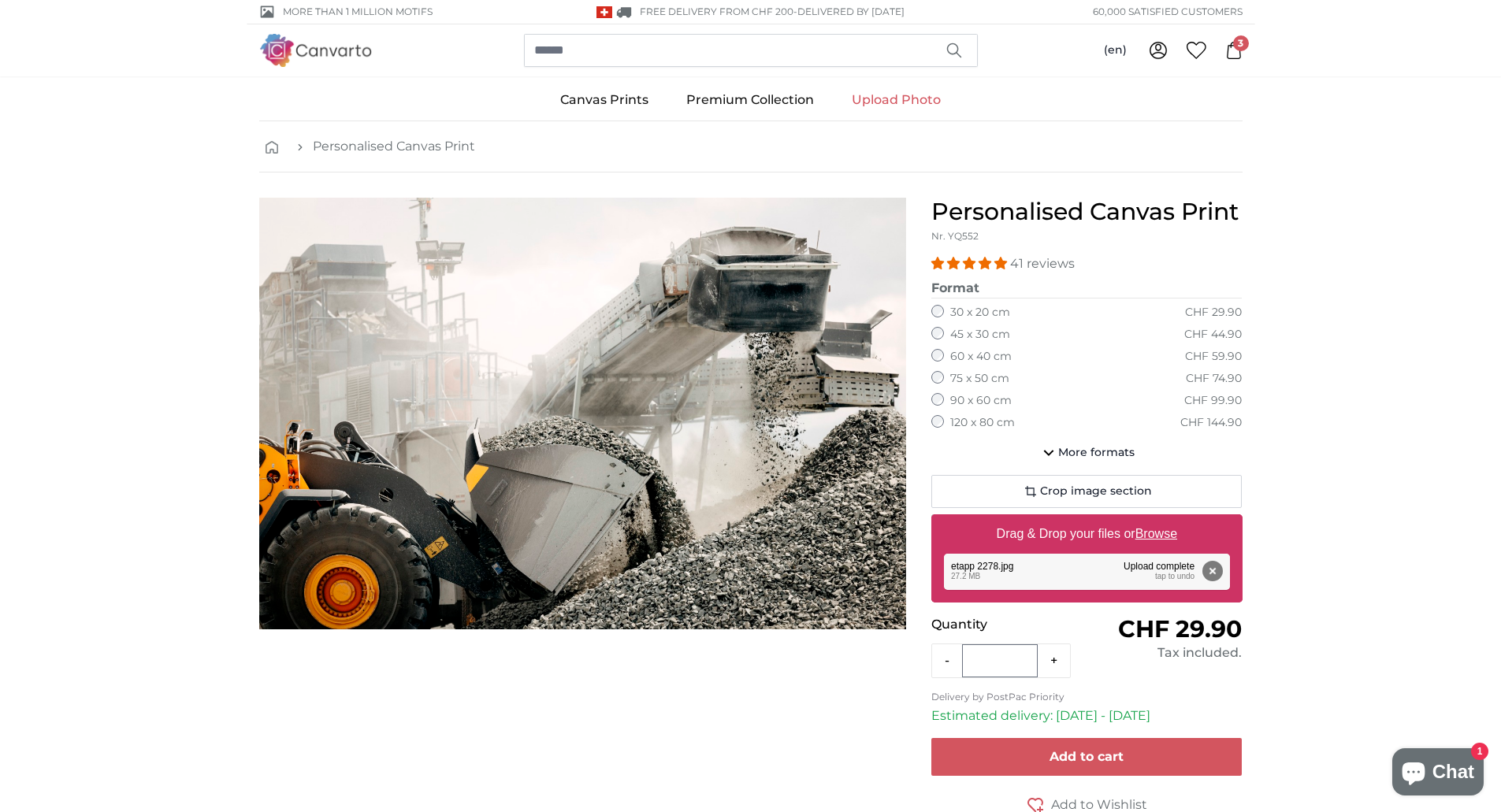
click at [500, 700] on div at bounding box center [582, 544] width 672 height 694
click at [980, 384] on label "75 x 50 cm" at bounding box center [979, 379] width 59 height 16
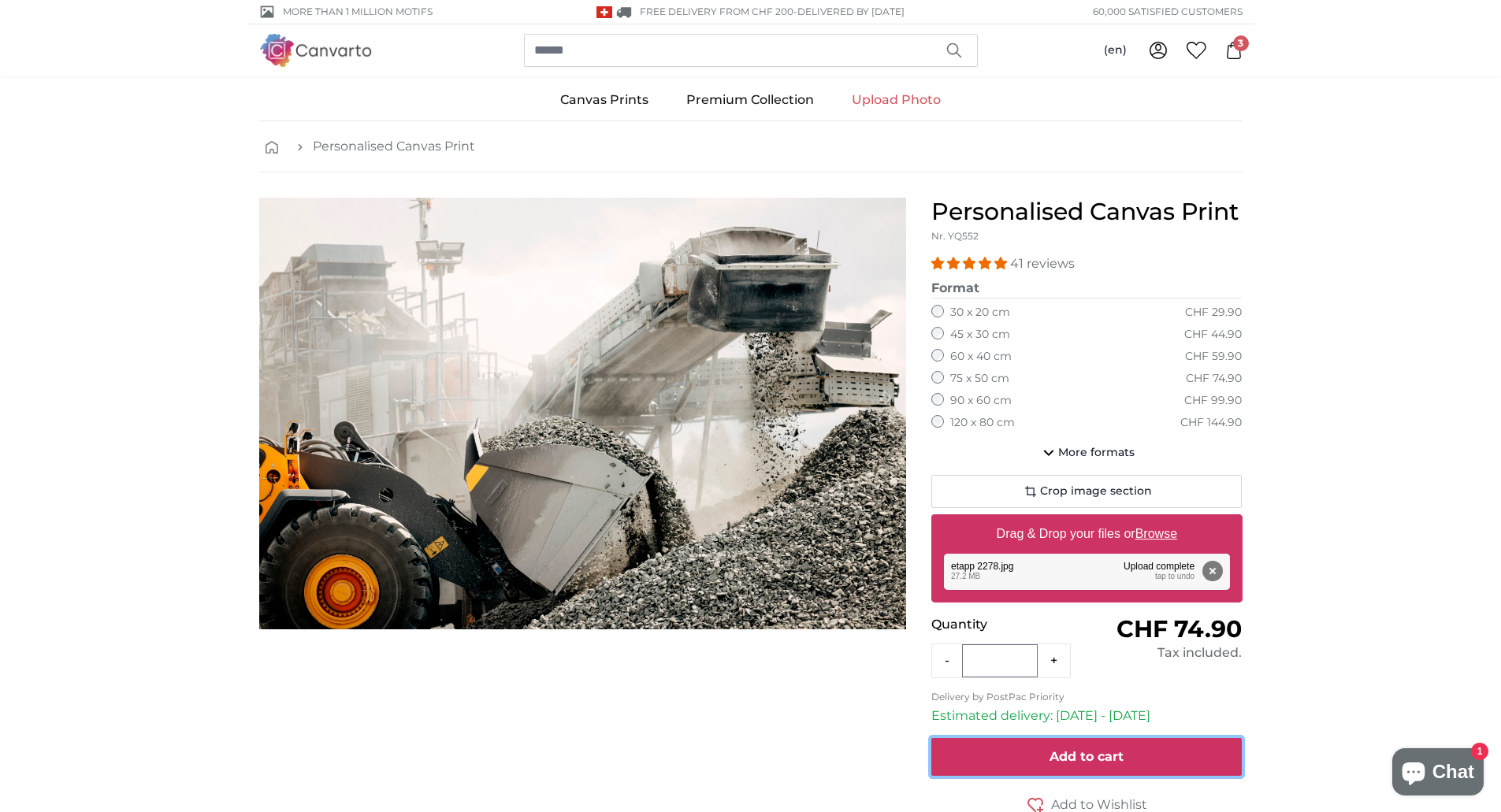
click at [1071, 767] on button "Add to cart" at bounding box center [1087, 757] width 311 height 37
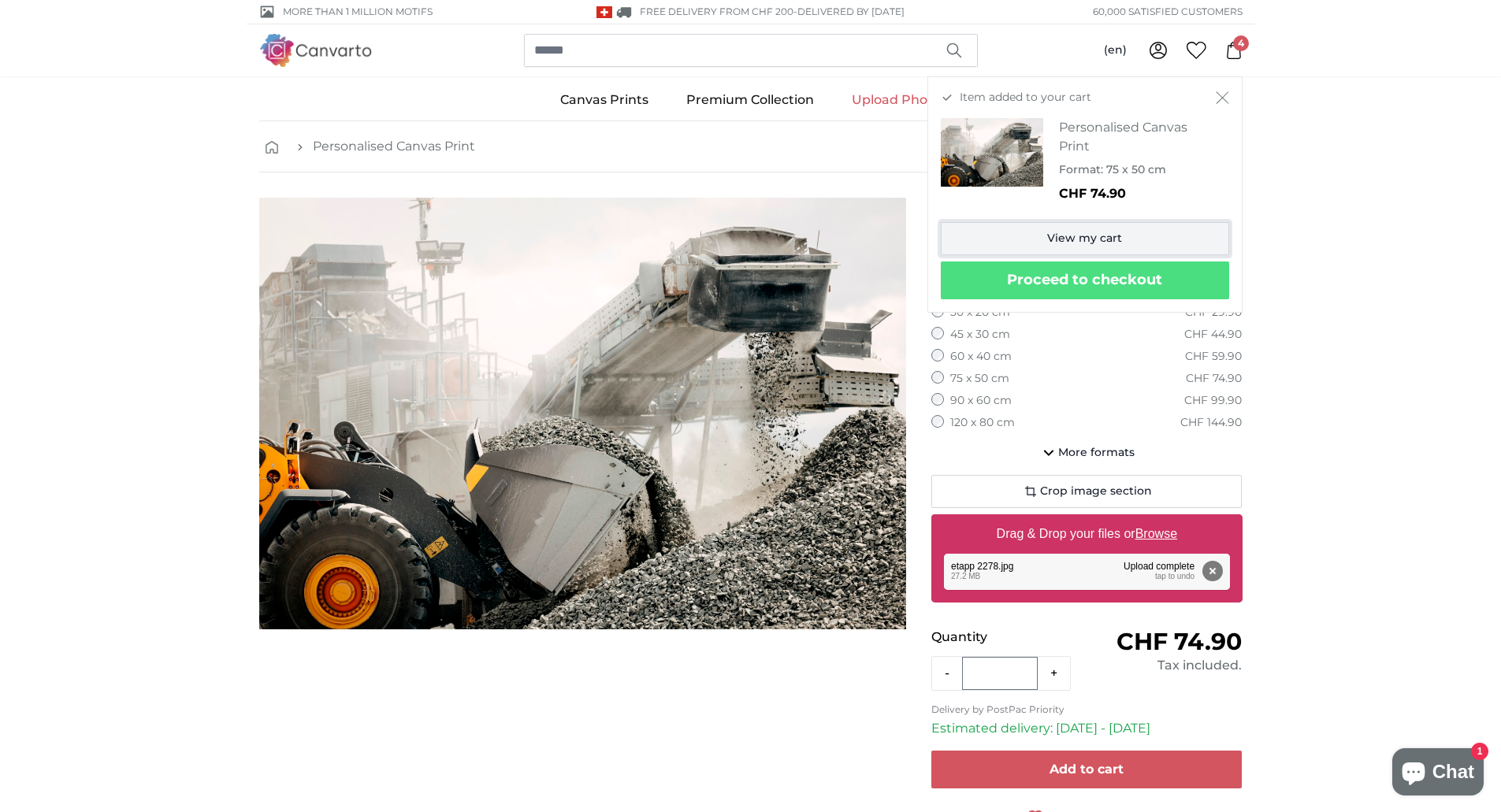
click at [1098, 238] on link "View my cart" at bounding box center [1085, 239] width 288 height 33
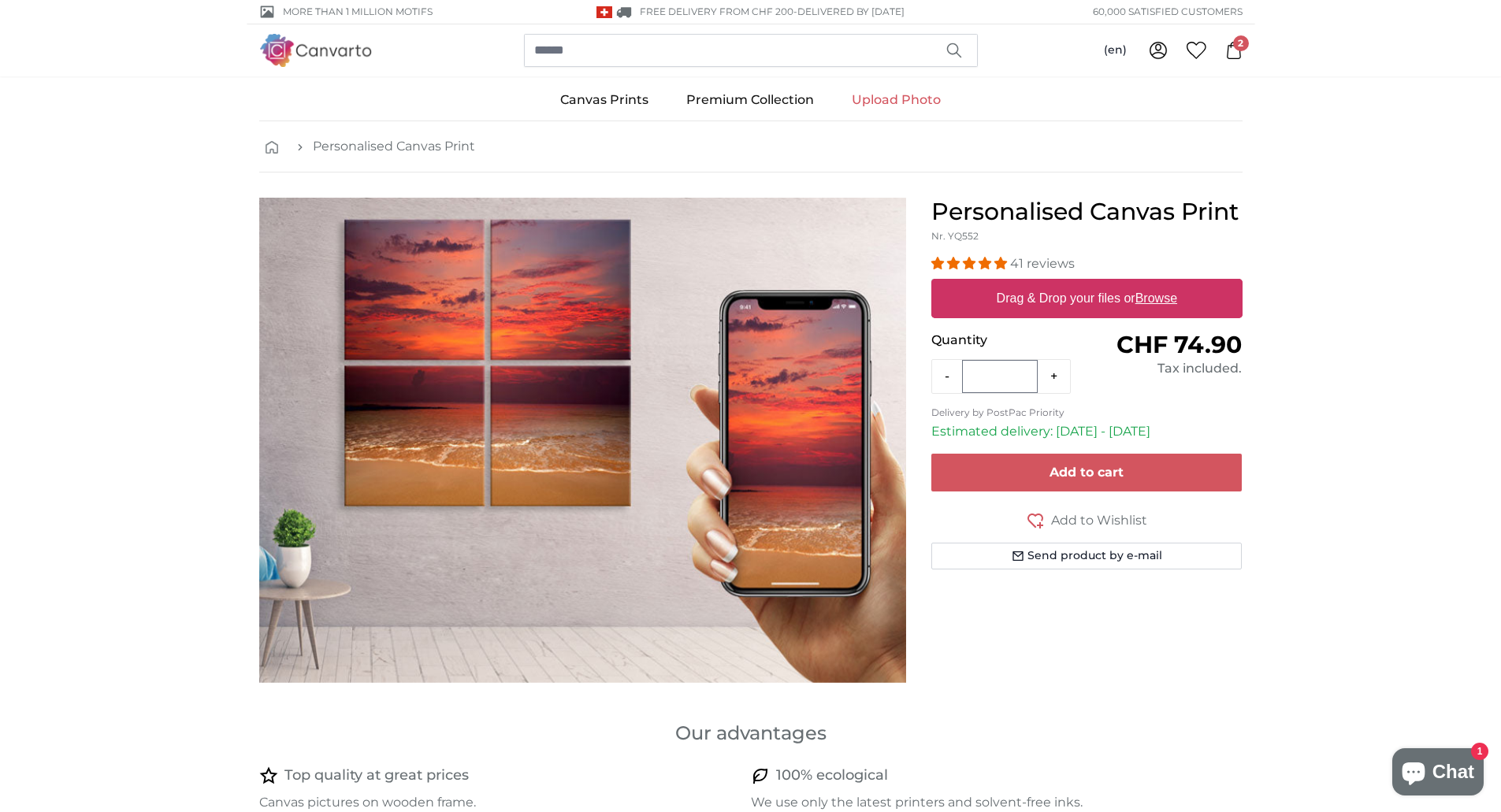
click at [1088, 302] on label "Drag & Drop your files or Browse" at bounding box center [1086, 298] width 193 height 31
click at [1088, 283] on input "Drag & Drop your files or Browse" at bounding box center [1087, 281] width 311 height 5
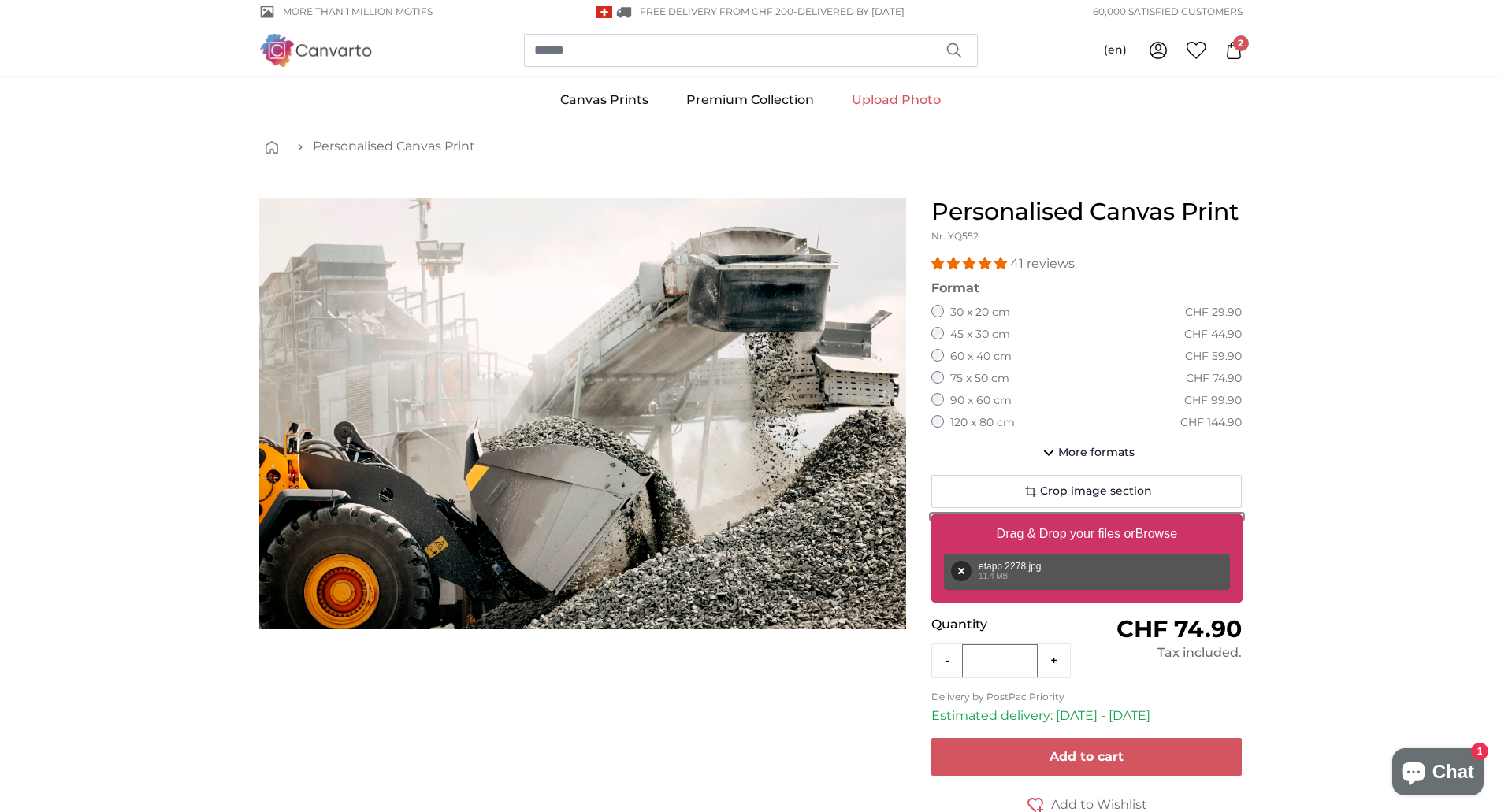
type input "**********"
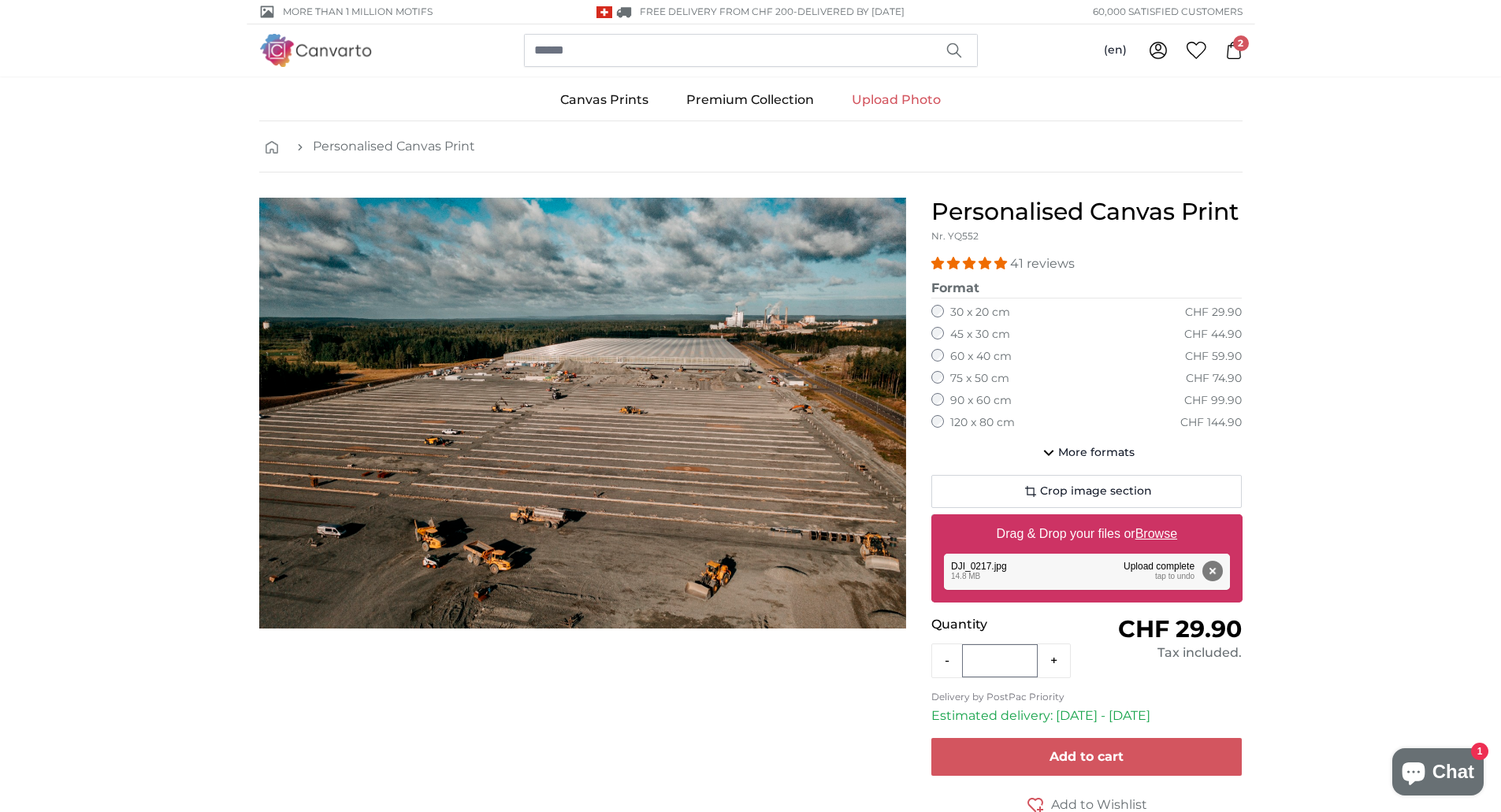
click at [971, 378] on label "75 x 50 cm" at bounding box center [979, 379] width 59 height 16
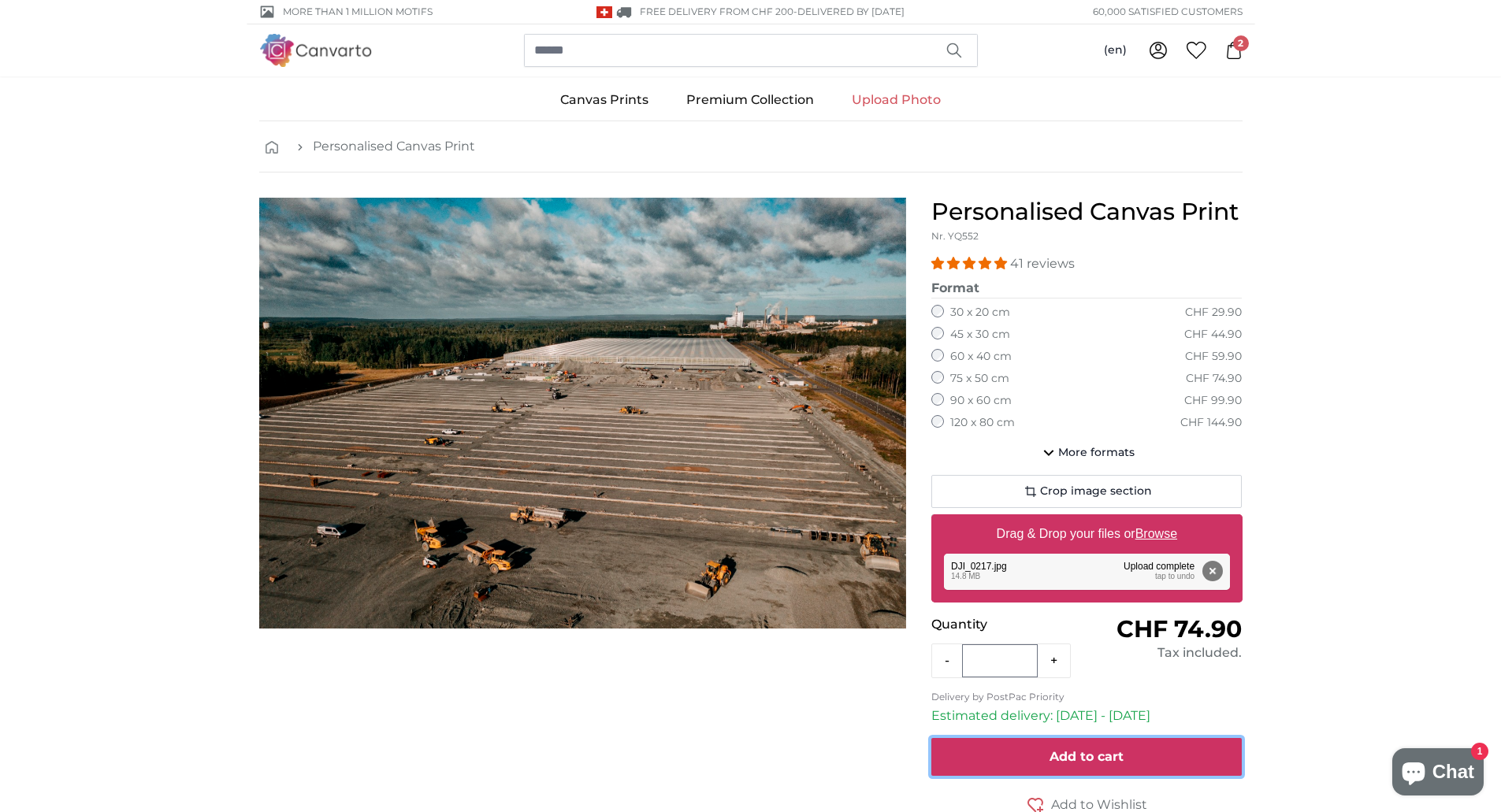
click at [1115, 751] on span "Add to cart" at bounding box center [1086, 756] width 74 height 15
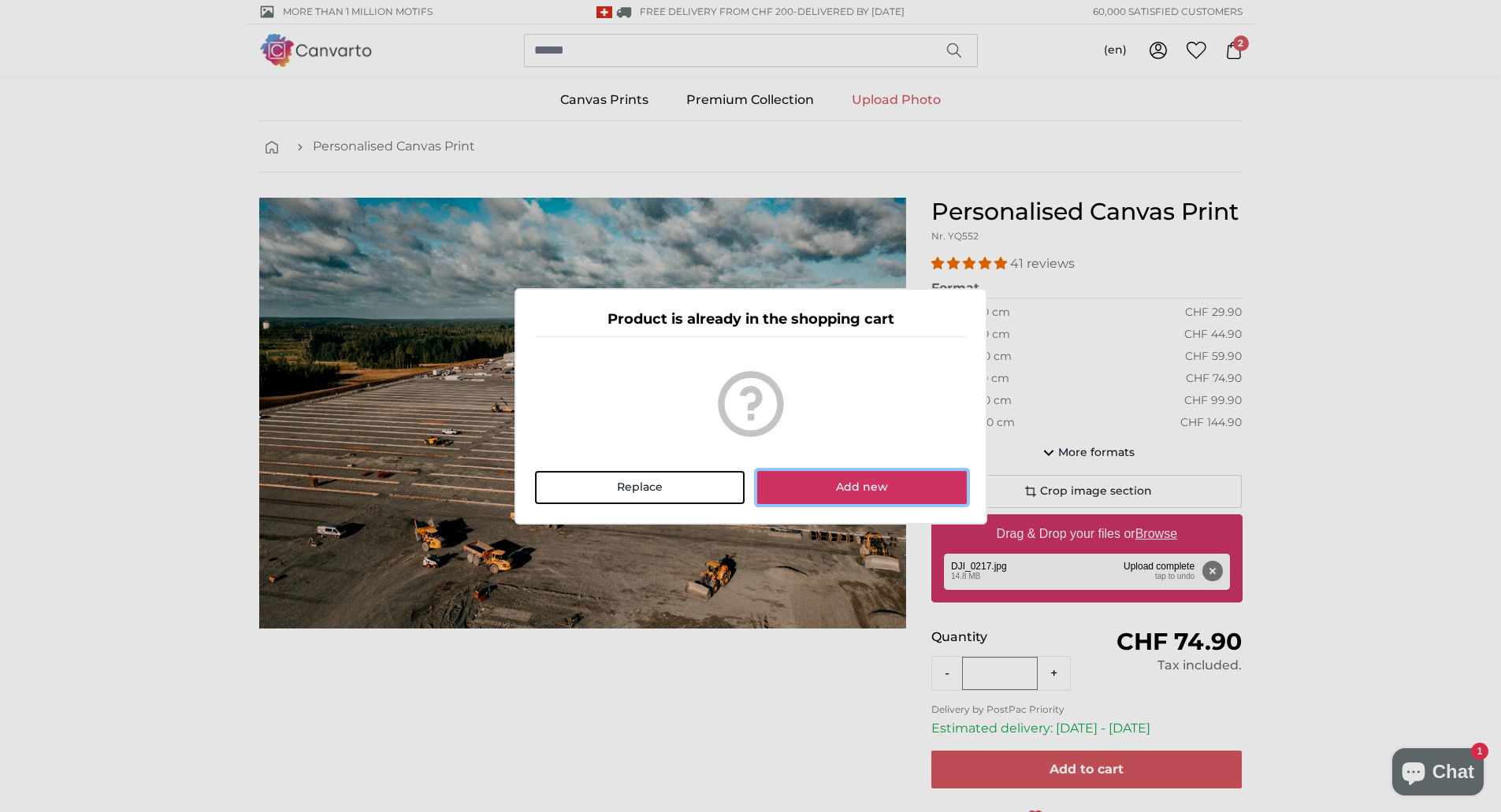
click at [867, 477] on button "Add new" at bounding box center [861, 488] width 209 height 33
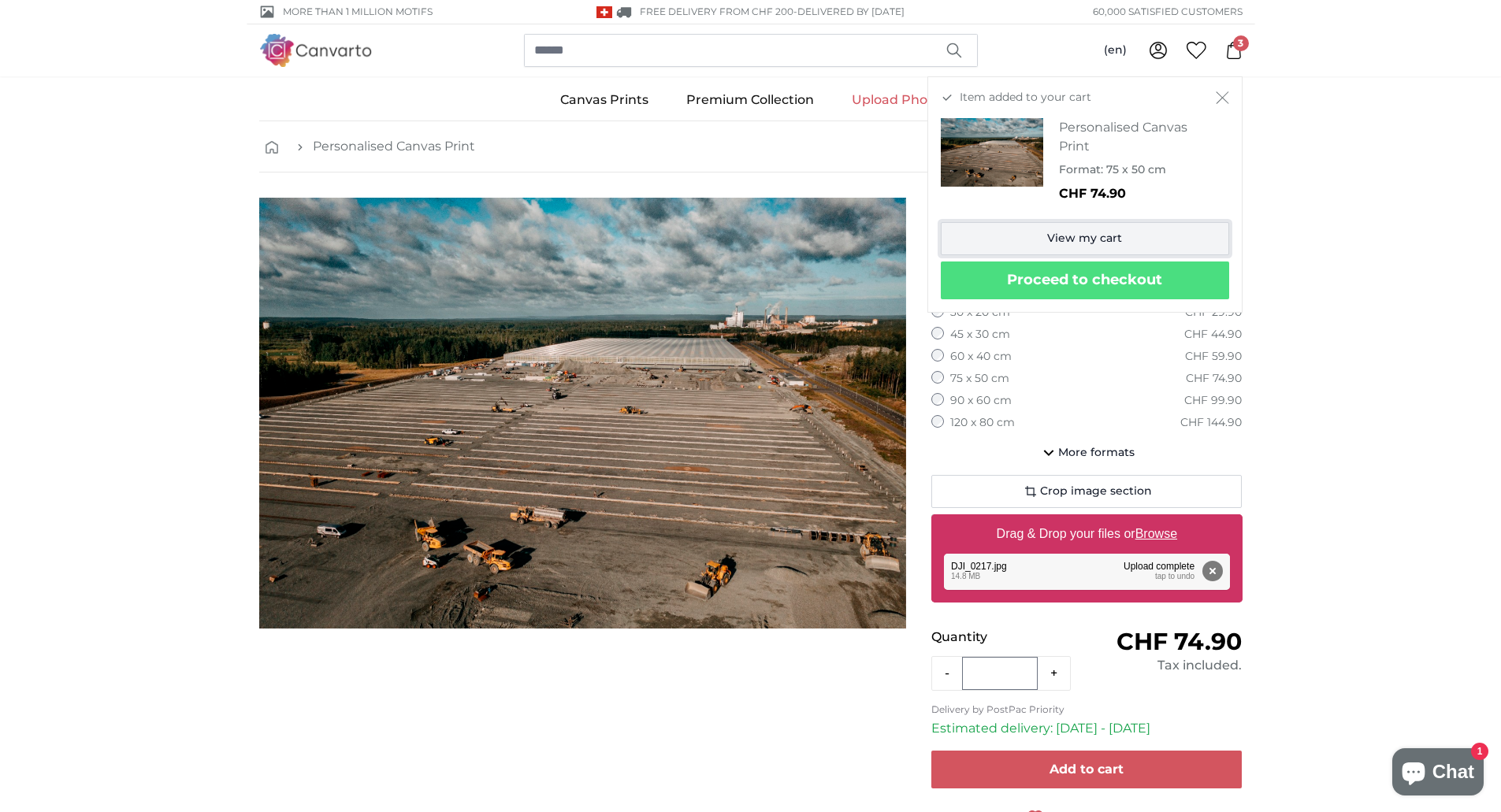
click at [1126, 236] on link "View my cart" at bounding box center [1085, 239] width 288 height 33
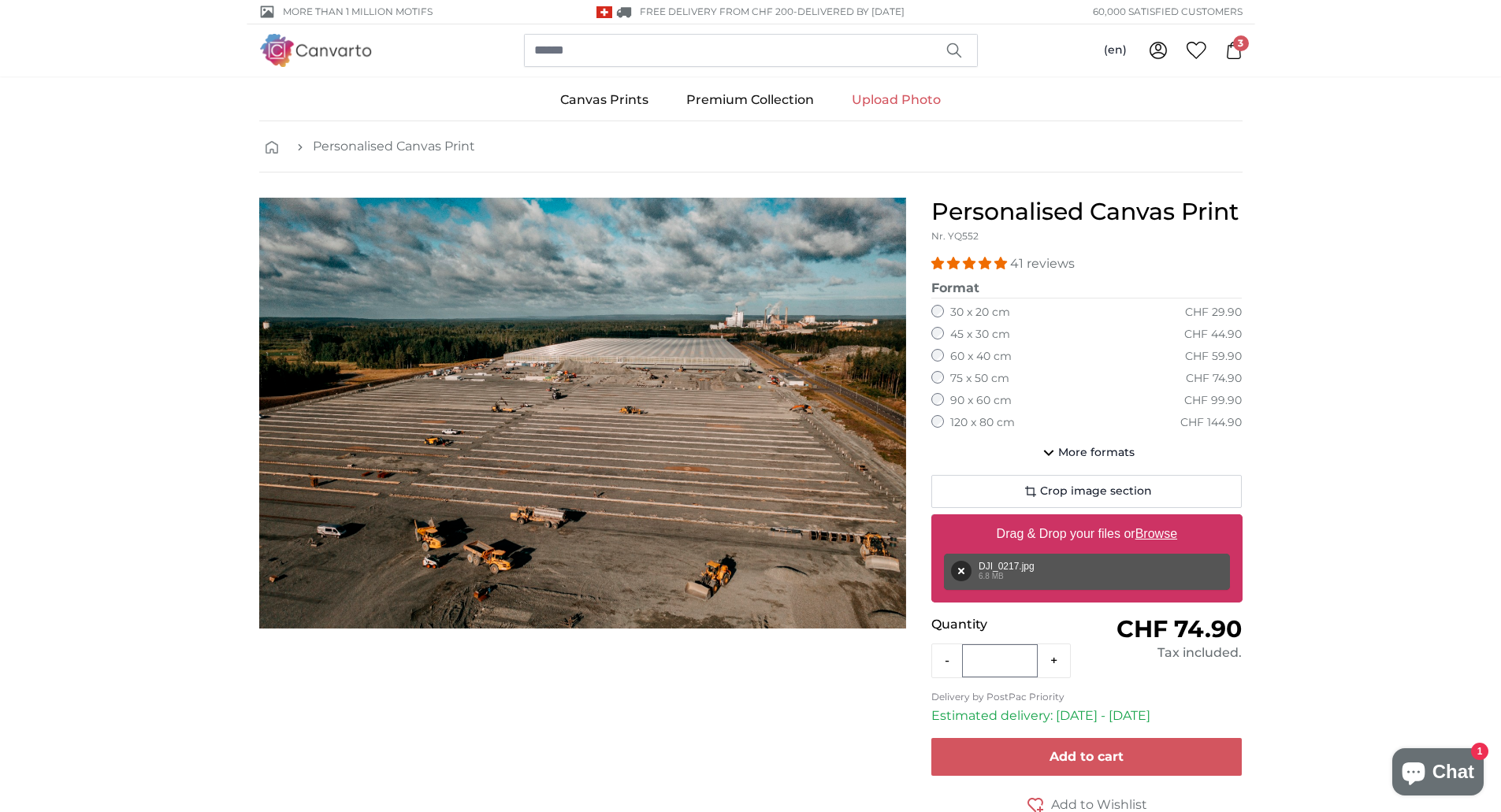
click at [1228, 52] on icon at bounding box center [1233, 50] width 18 height 18
